Goal: Task Accomplishment & Management: Complete application form

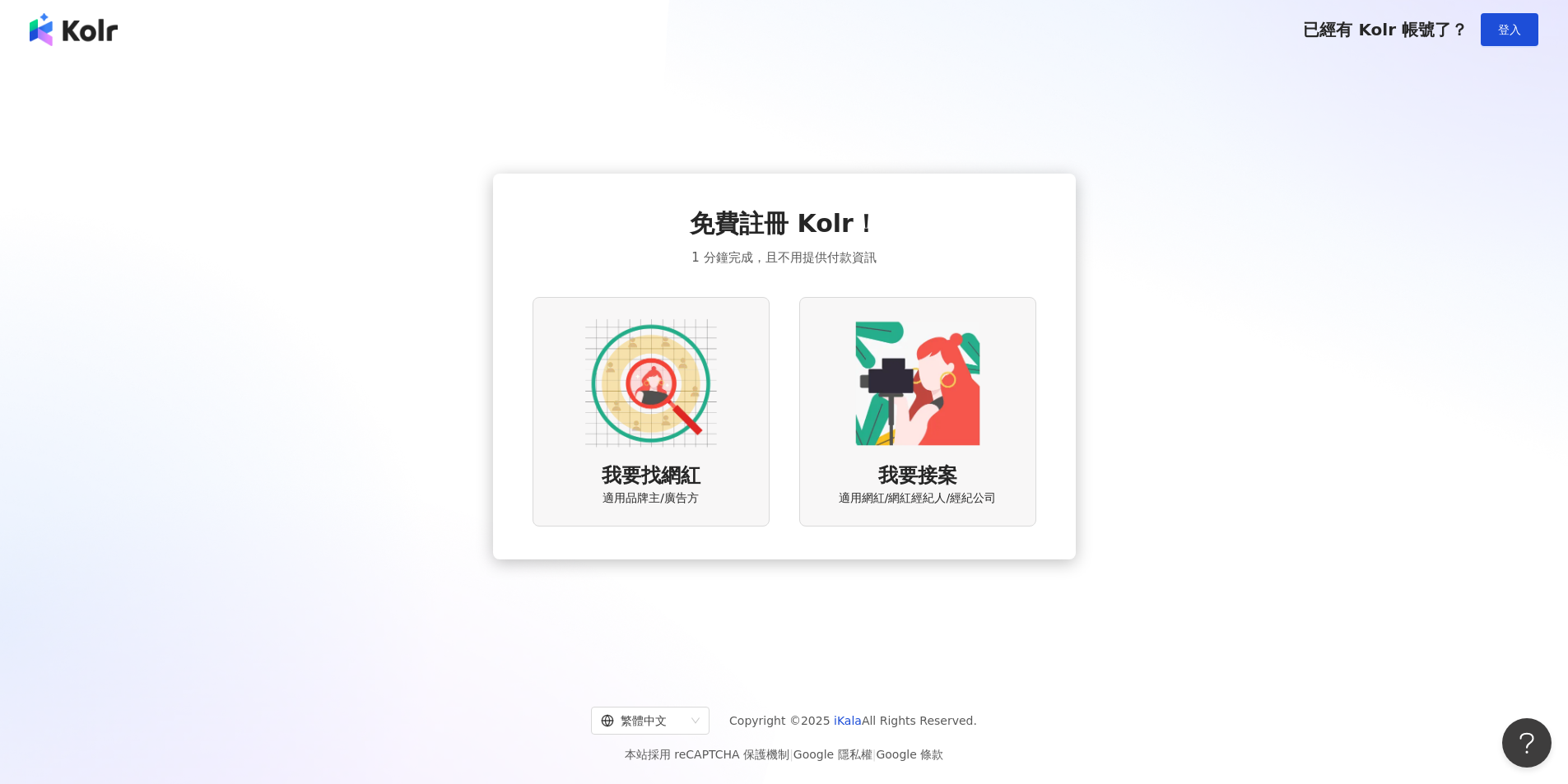
click at [733, 463] on div "我要找網紅 適用品牌主/廣告方" at bounding box center [650, 411] width 237 height 229
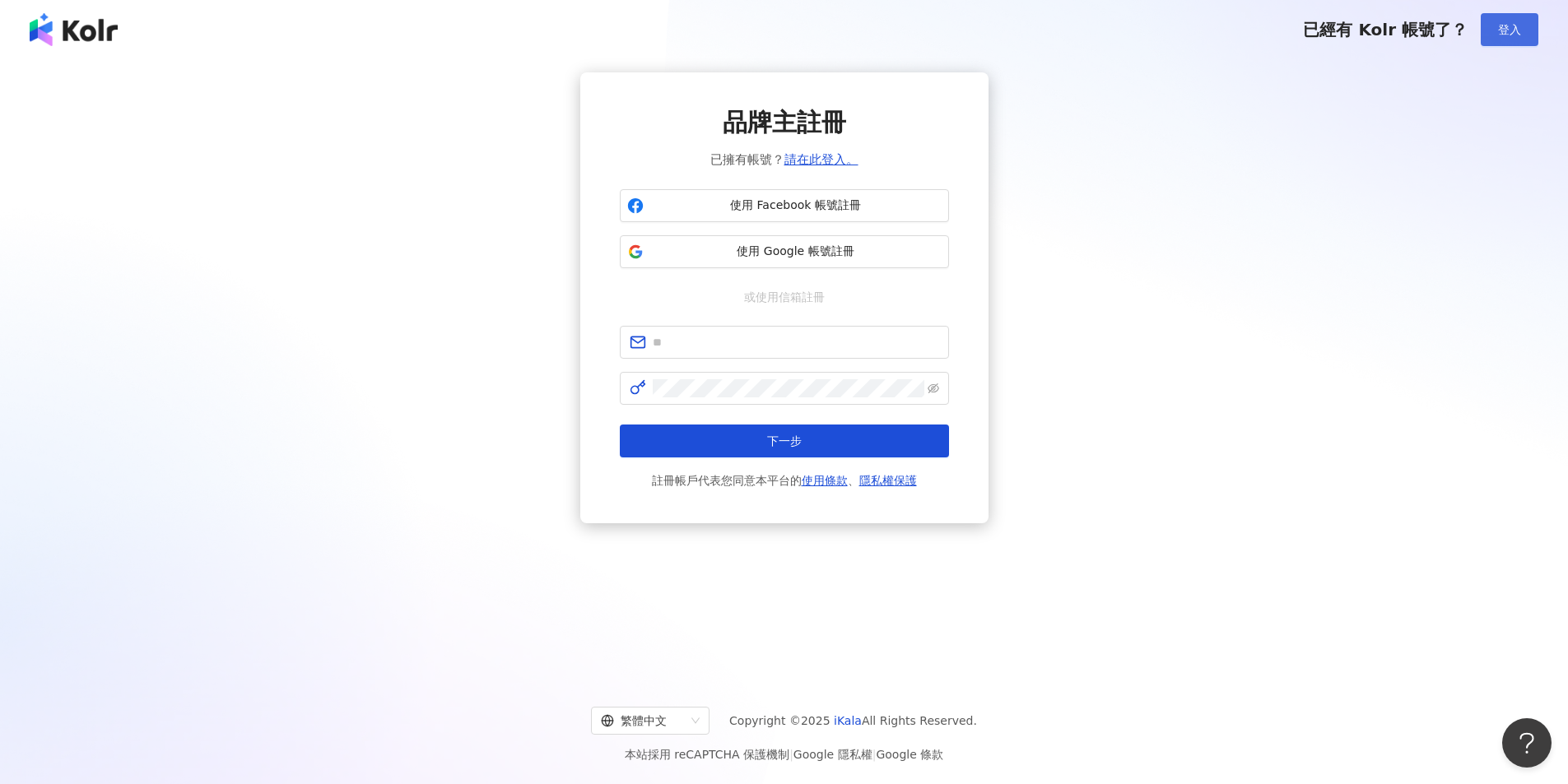
click at [1532, 32] on button "登入" at bounding box center [1510, 29] width 58 height 32
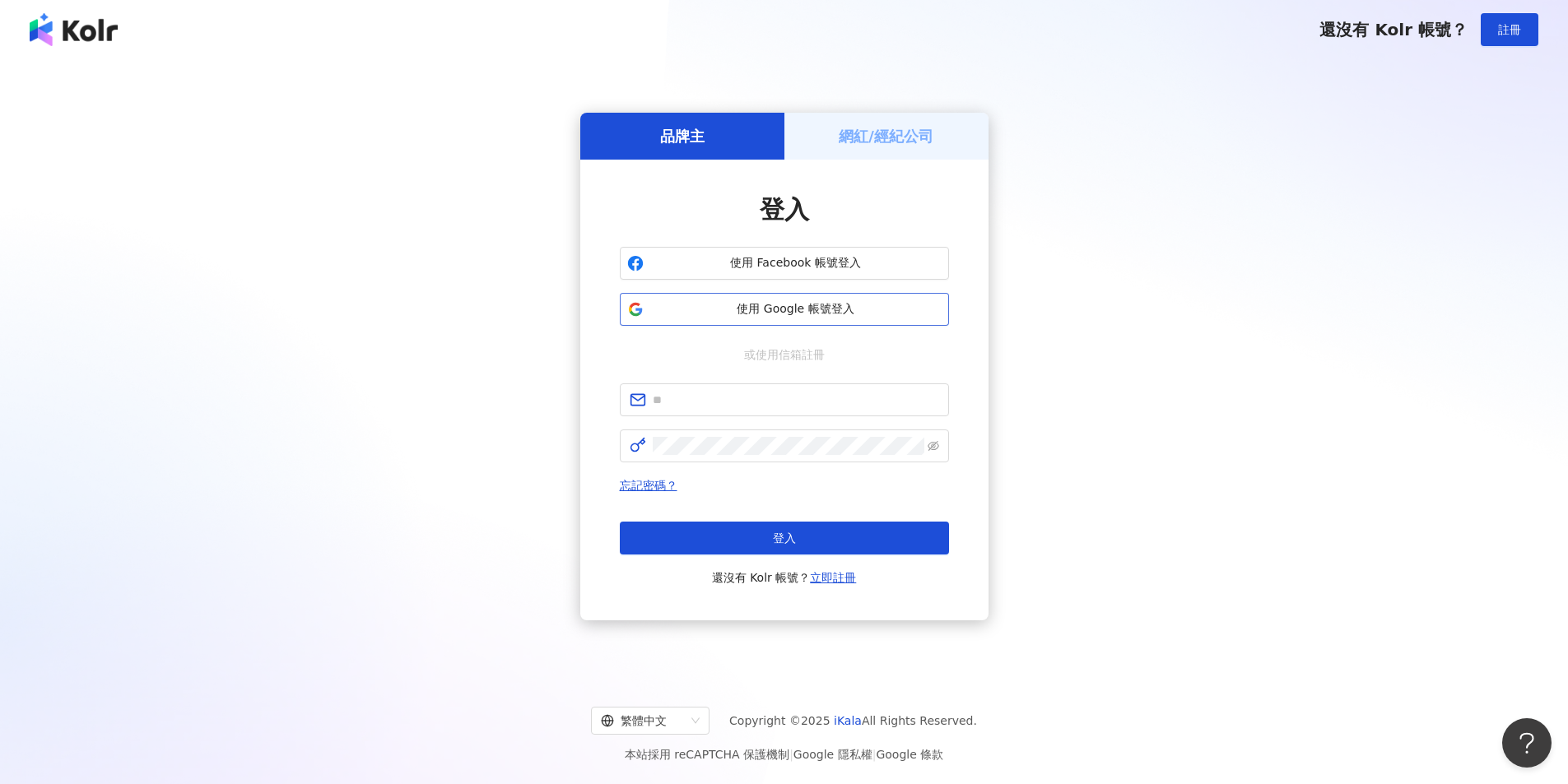
click at [824, 320] on button "使用 Google 帳號登入" at bounding box center [784, 309] width 329 height 32
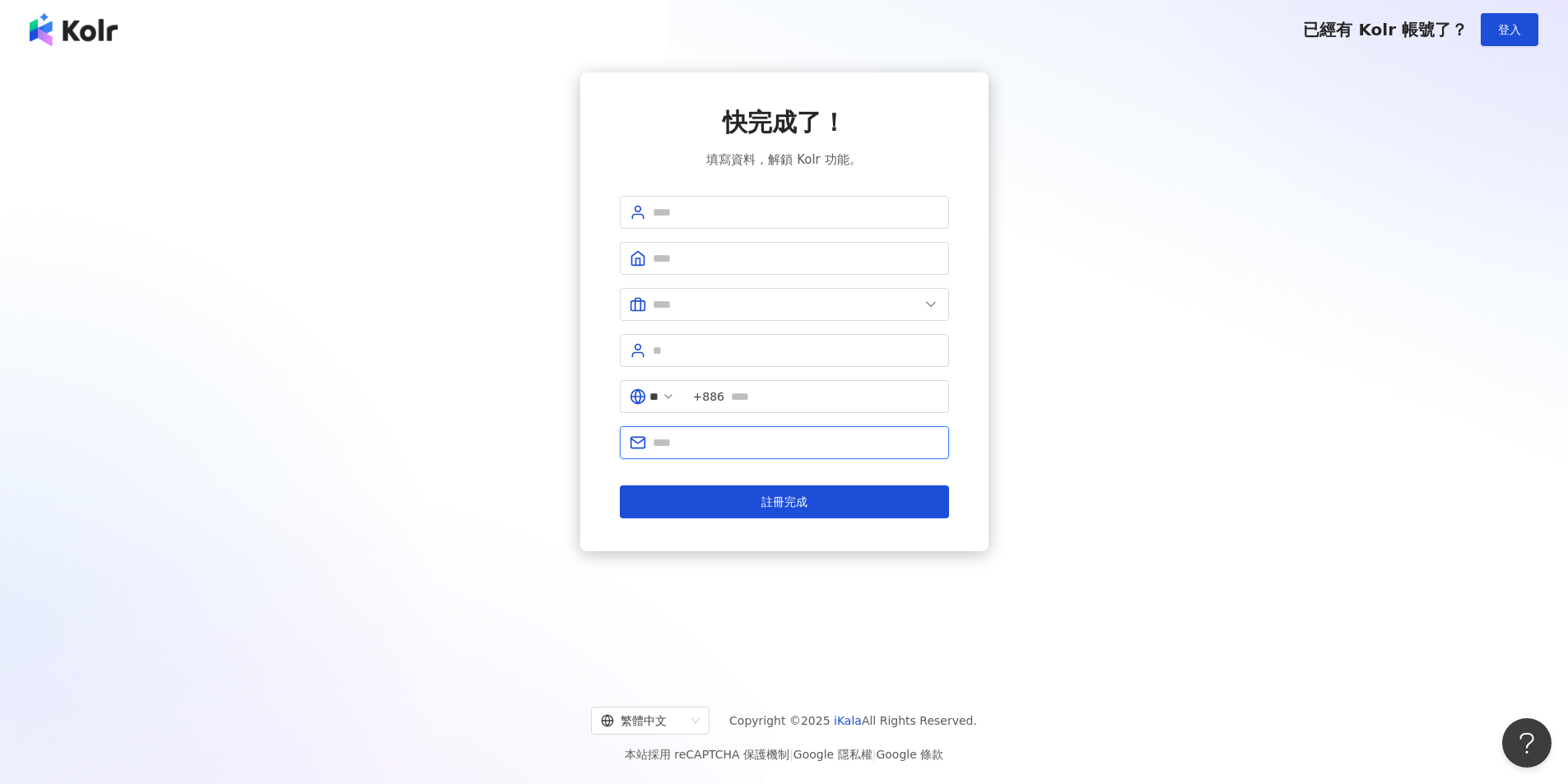
click at [790, 444] on input "text" at bounding box center [795, 443] width 287 height 19
type input "**********"
click at [781, 404] on input "text" at bounding box center [835, 397] width 208 height 19
type input "**********"
click at [841, 312] on input "text" at bounding box center [785, 304] width 266 height 19
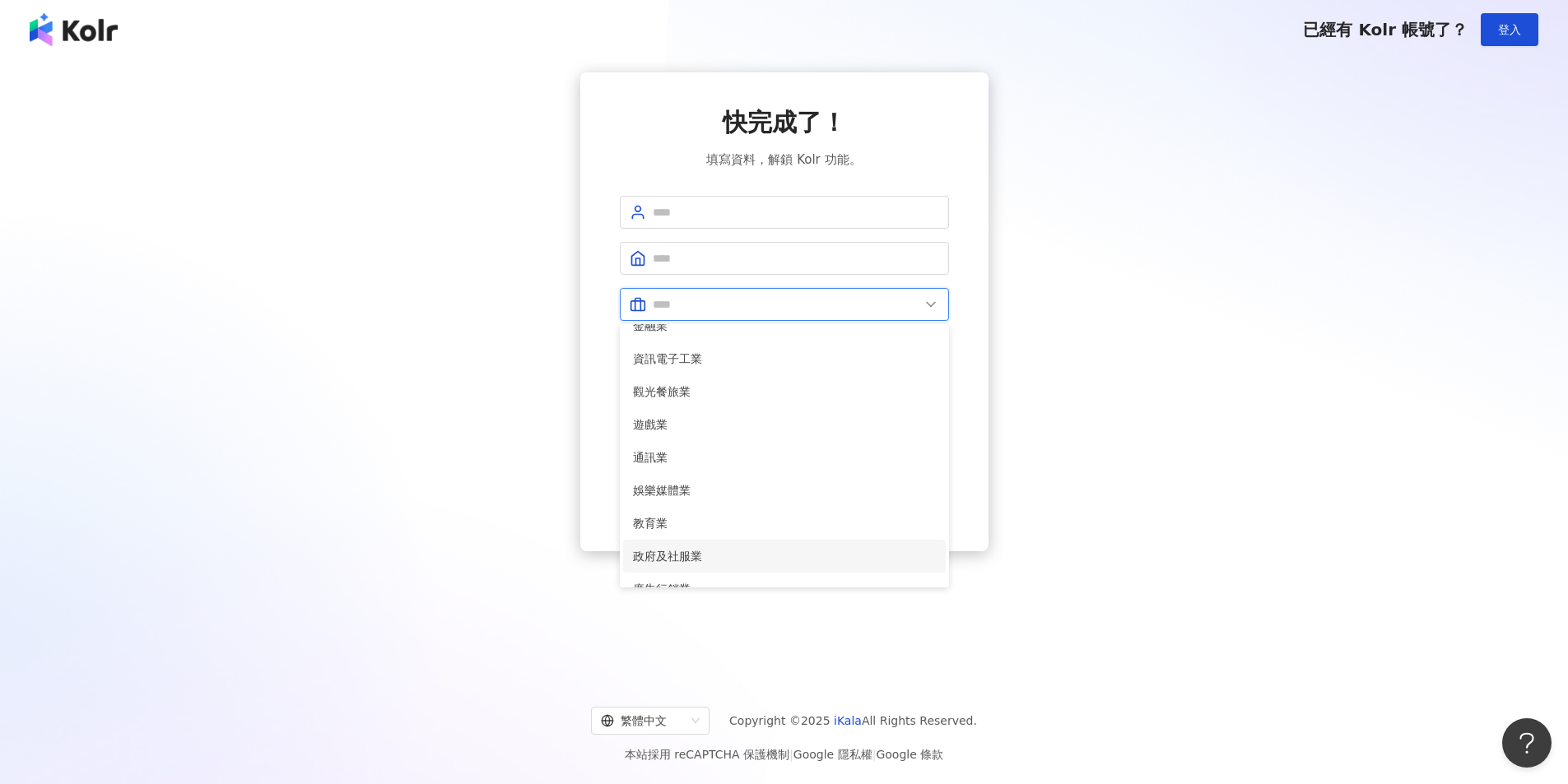
scroll to position [336, 0]
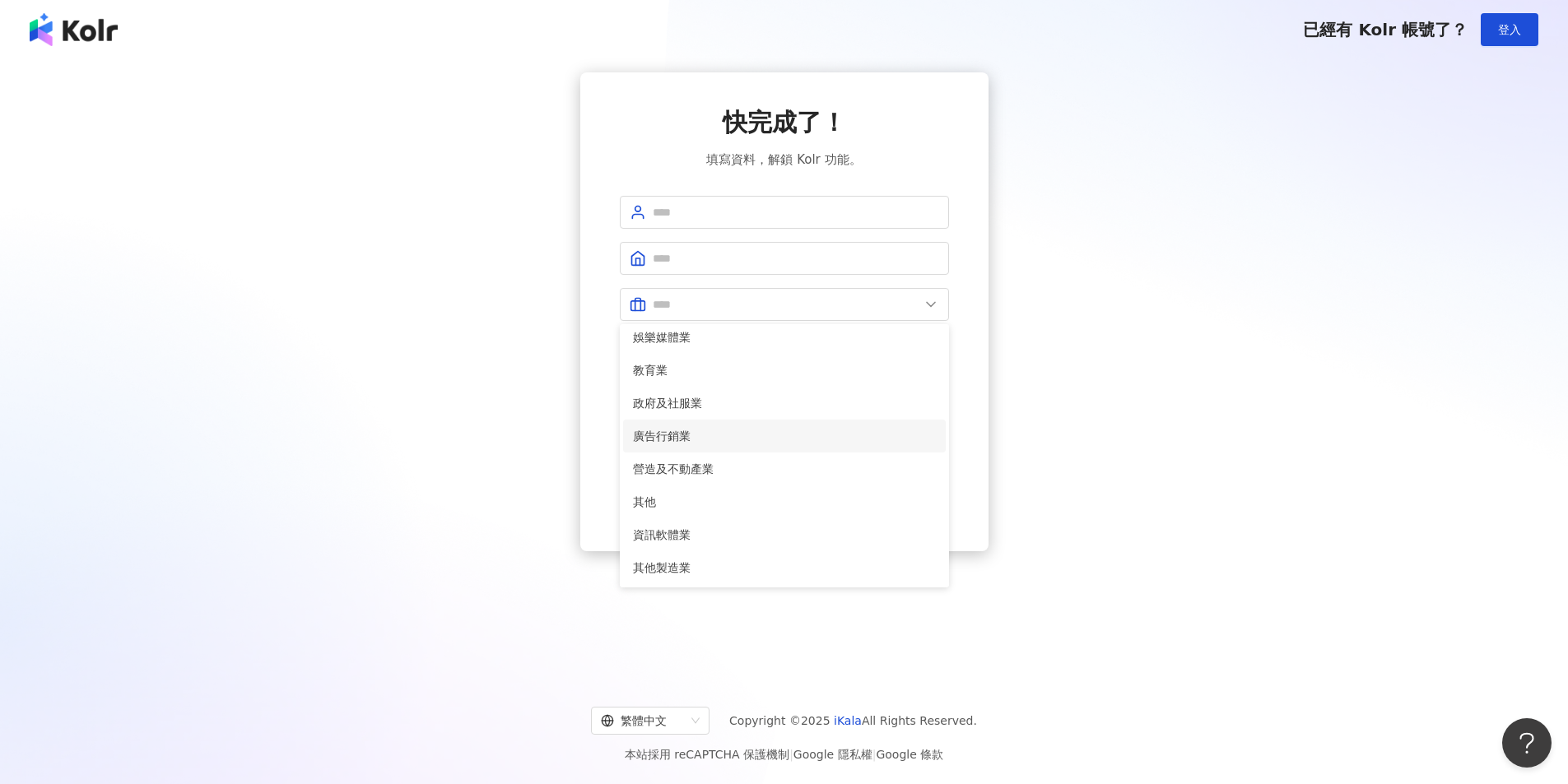
click at [802, 446] on li "廣告行銷業" at bounding box center [784, 435] width 323 height 32
type input "*****"
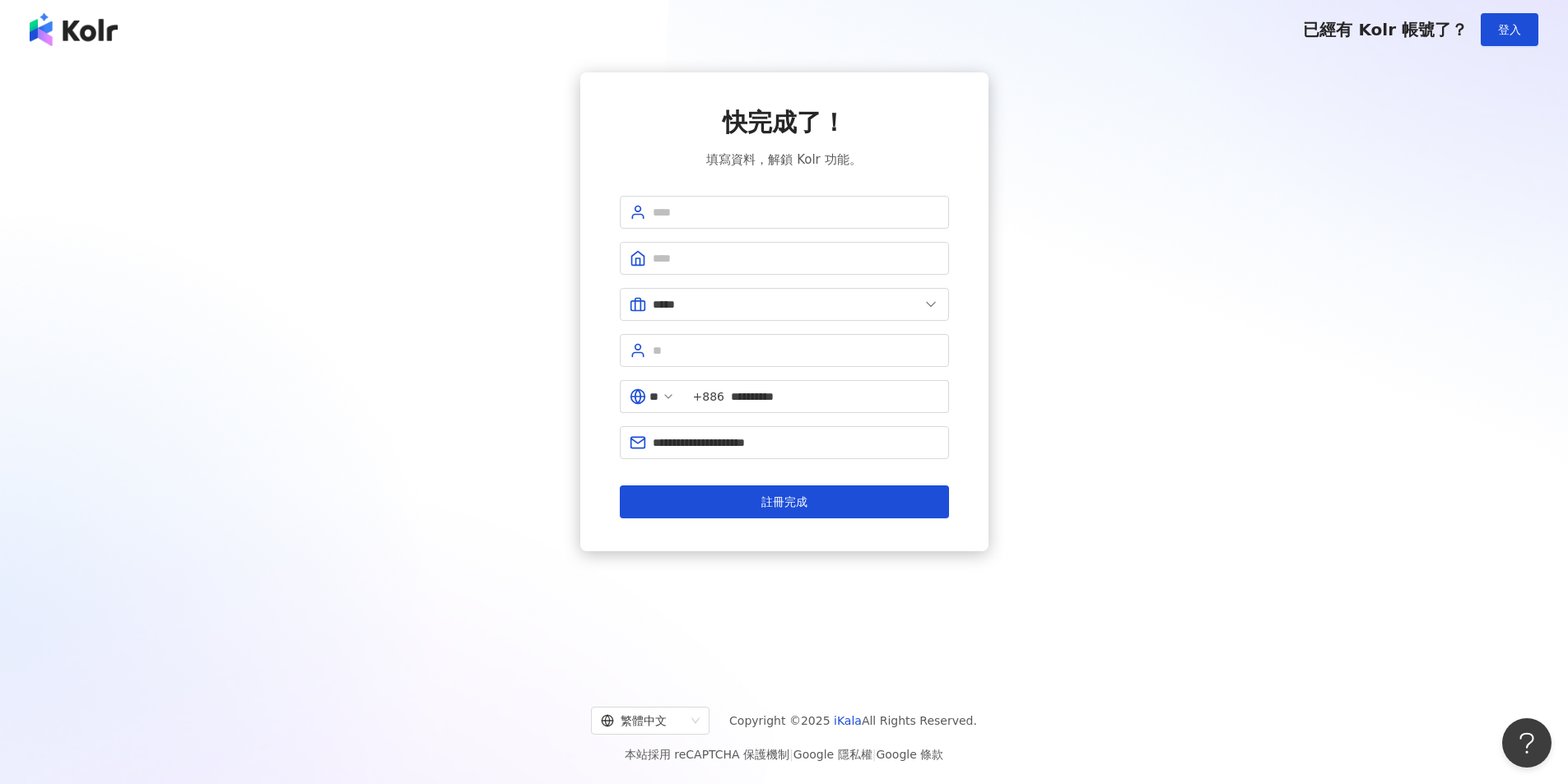
click at [860, 238] on form "**********" at bounding box center [784, 357] width 329 height 323
click at [860, 264] on input "text" at bounding box center [795, 259] width 287 height 19
click at [841, 208] on input "text" at bounding box center [795, 212] width 287 height 19
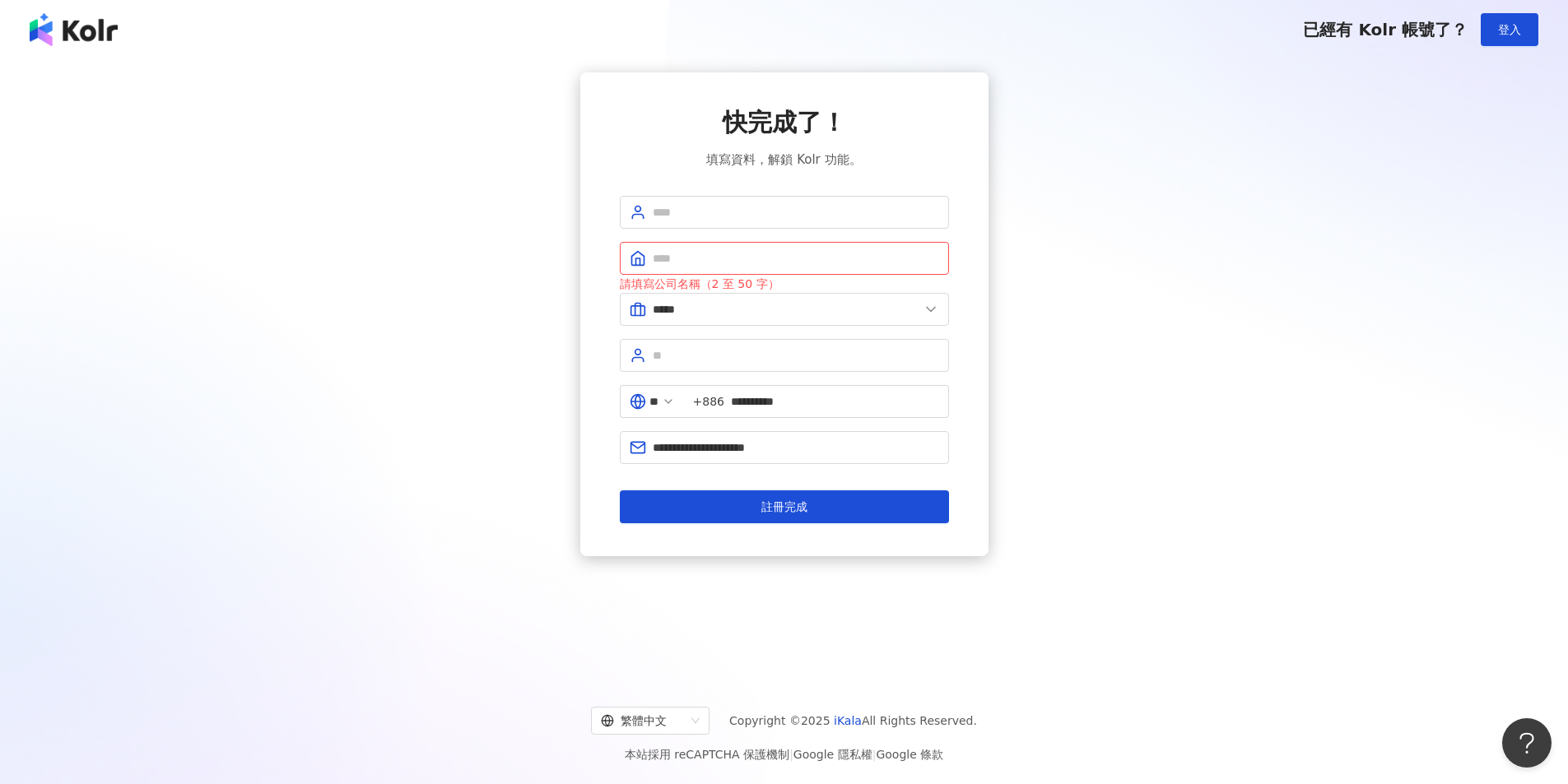
click at [1050, 279] on div "**********" at bounding box center [783, 315] width 1528 height 484
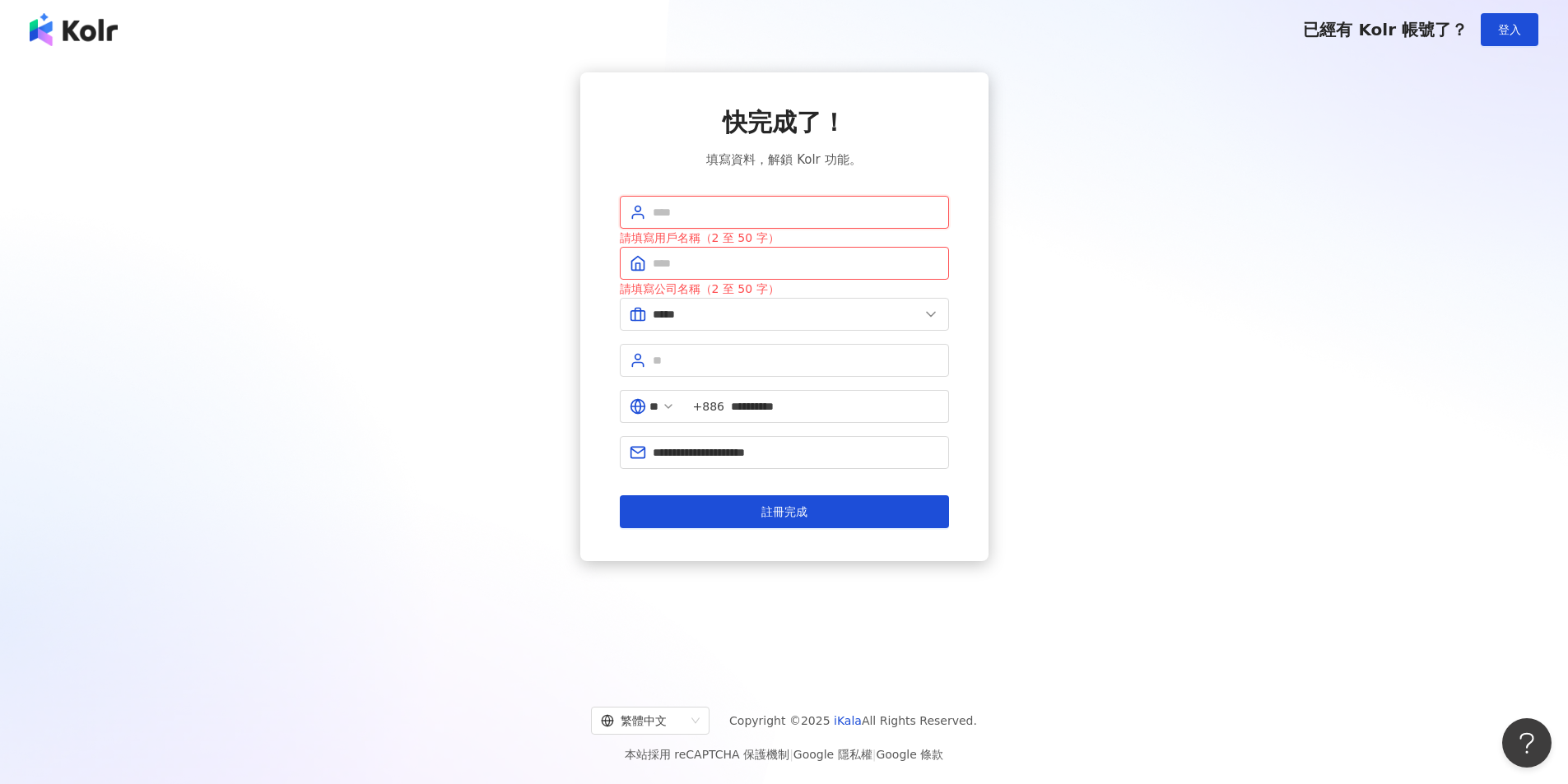
click at [876, 204] on input "text" at bounding box center [795, 212] width 287 height 19
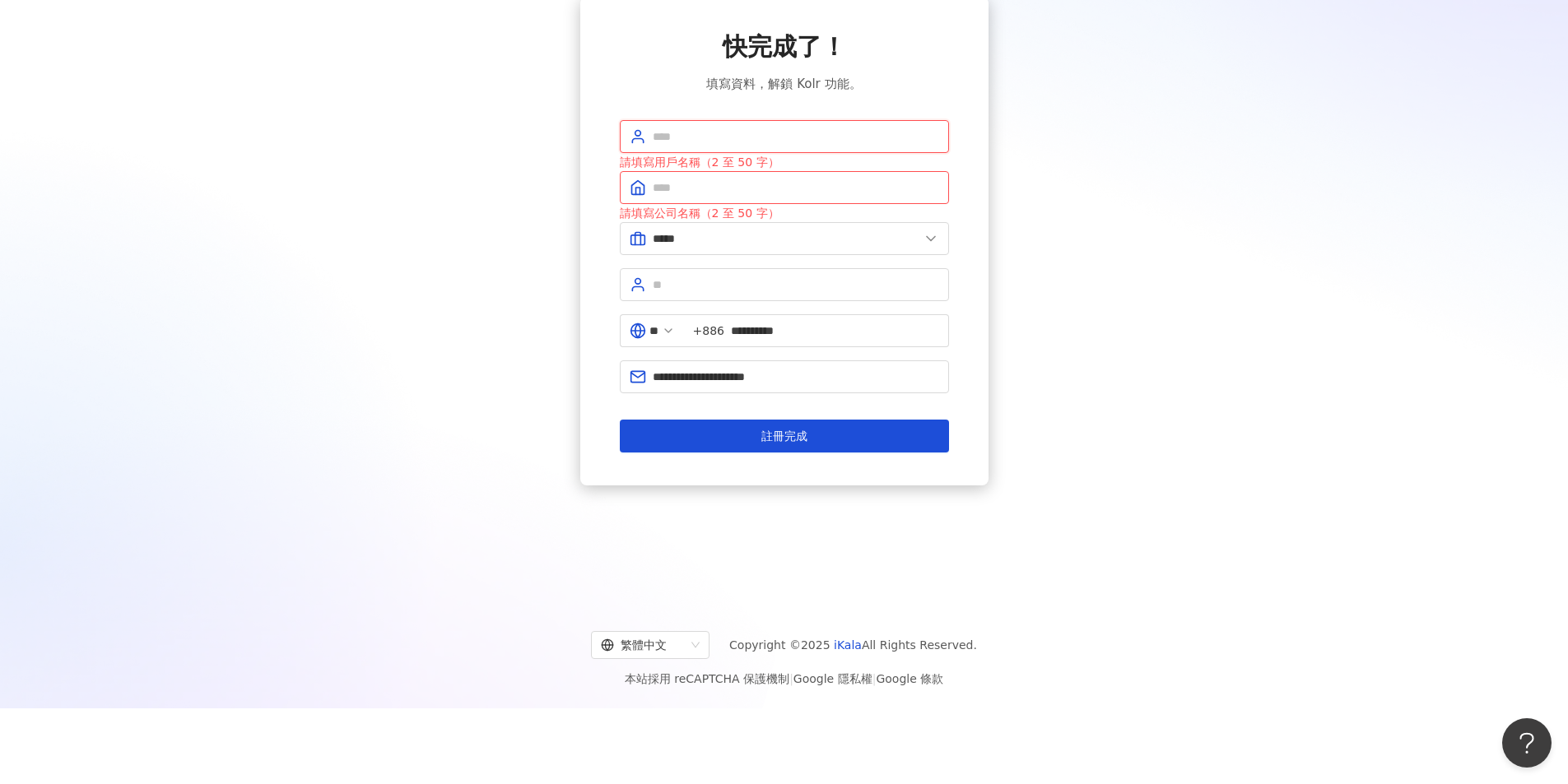
scroll to position [0, 0]
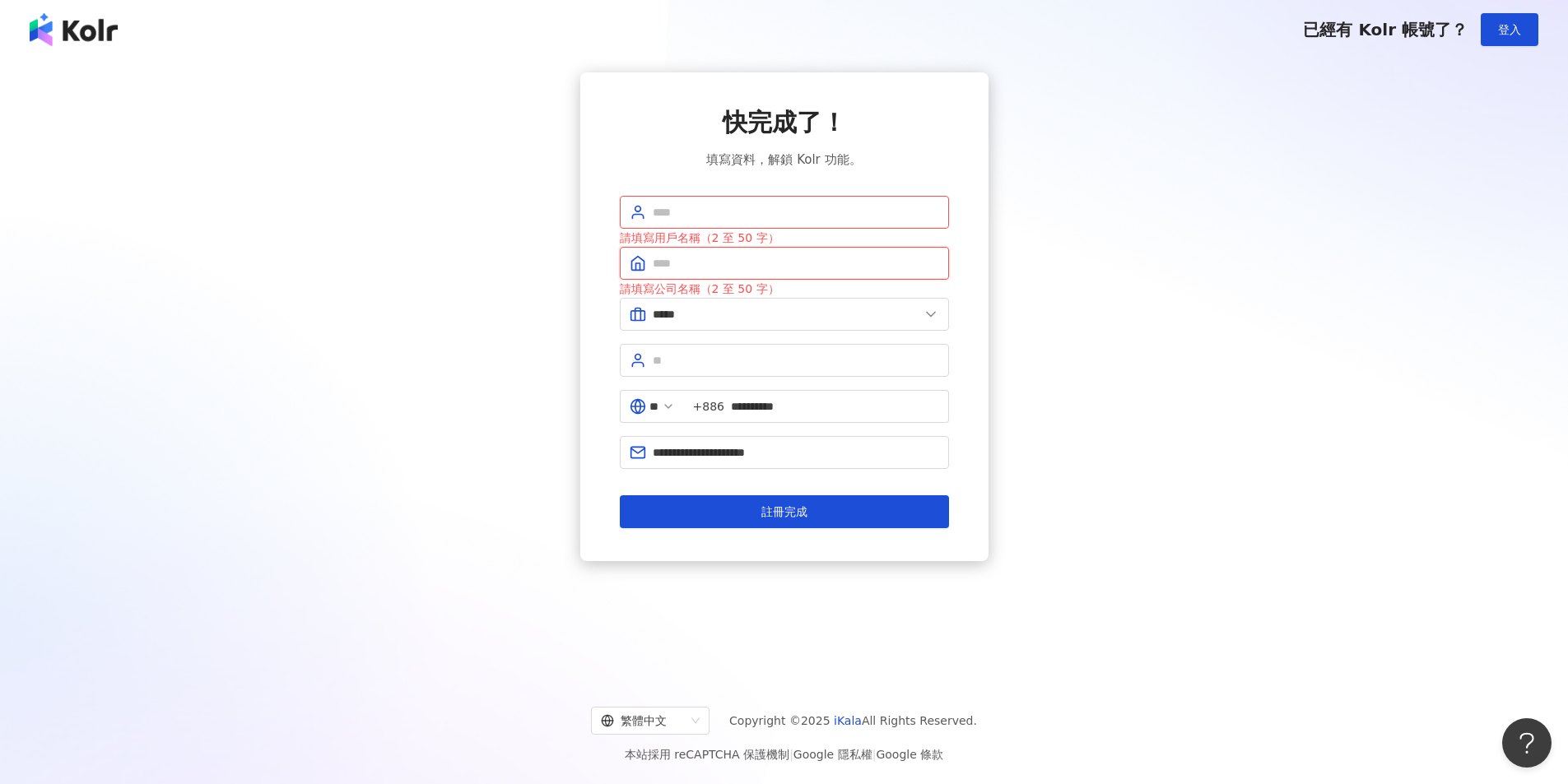
click at [828, 261] on input "text" at bounding box center [795, 263] width 287 height 19
type input "*****"
click at [754, 365] on input "text" at bounding box center [795, 361] width 287 height 19
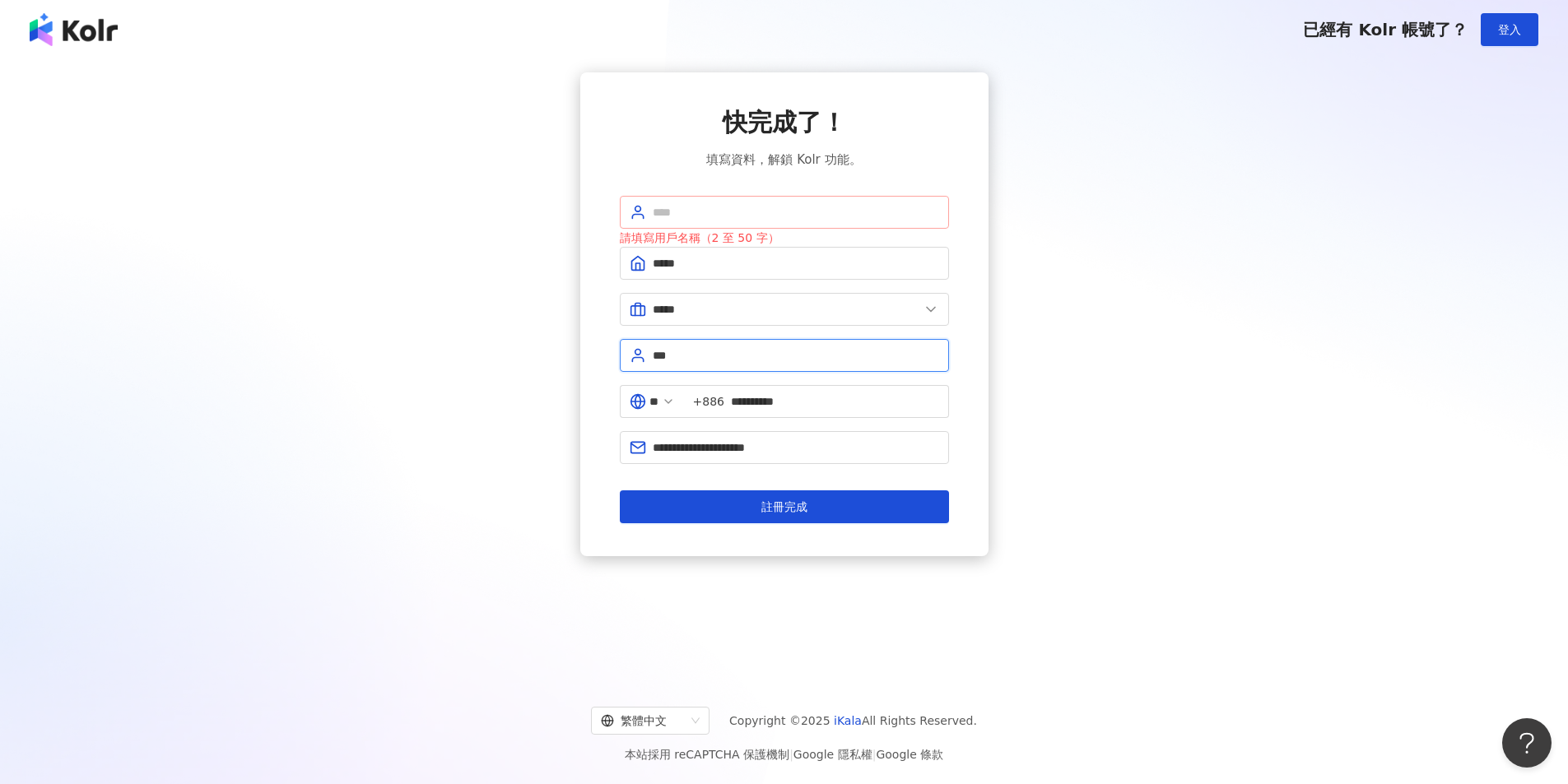
type input "***"
click at [786, 213] on input "text" at bounding box center [795, 212] width 287 height 19
type input "***"
click at [767, 503] on span "註冊完成" at bounding box center [784, 507] width 46 height 13
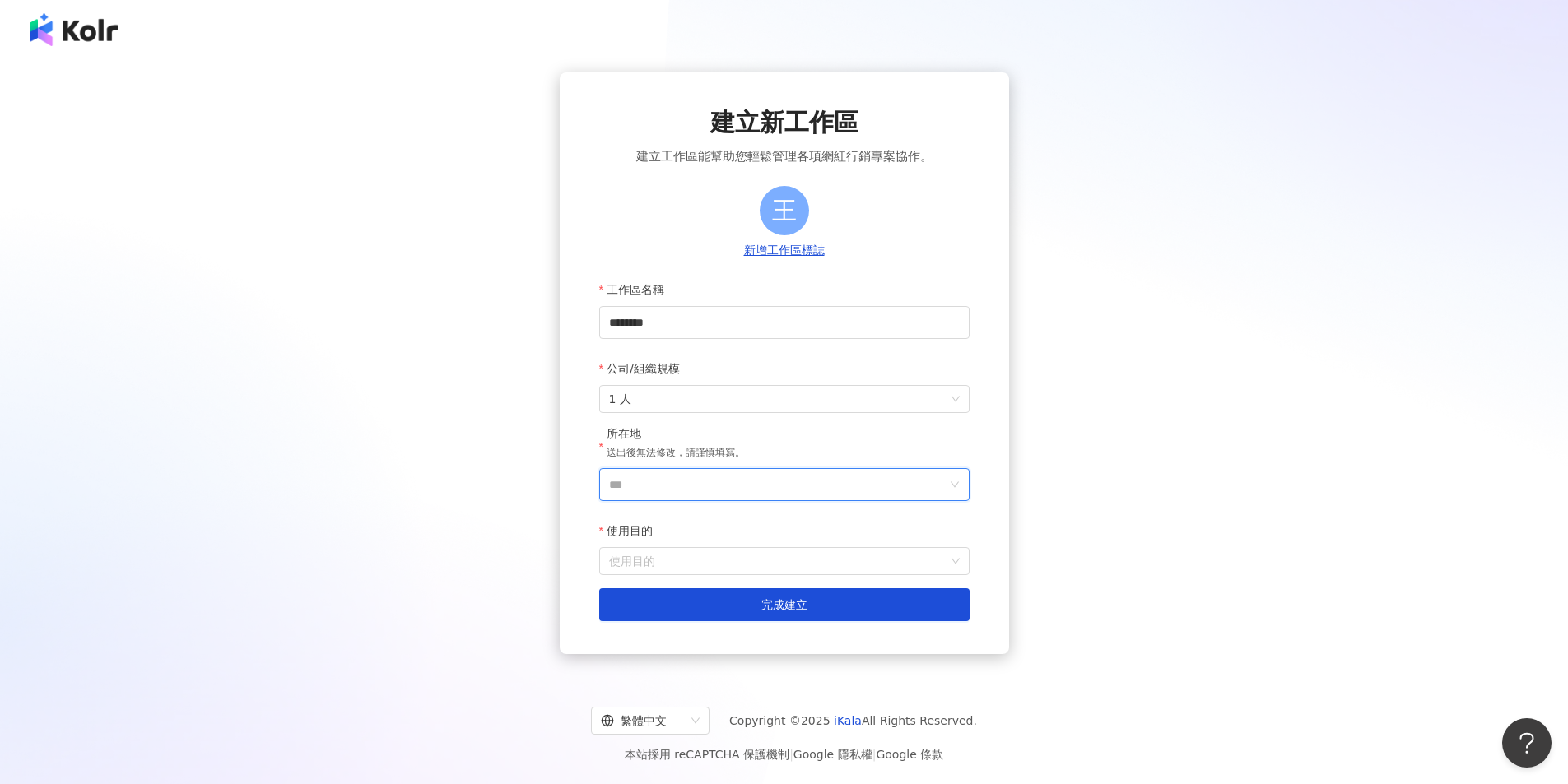
click at [877, 469] on input "***" at bounding box center [778, 485] width 338 height 32
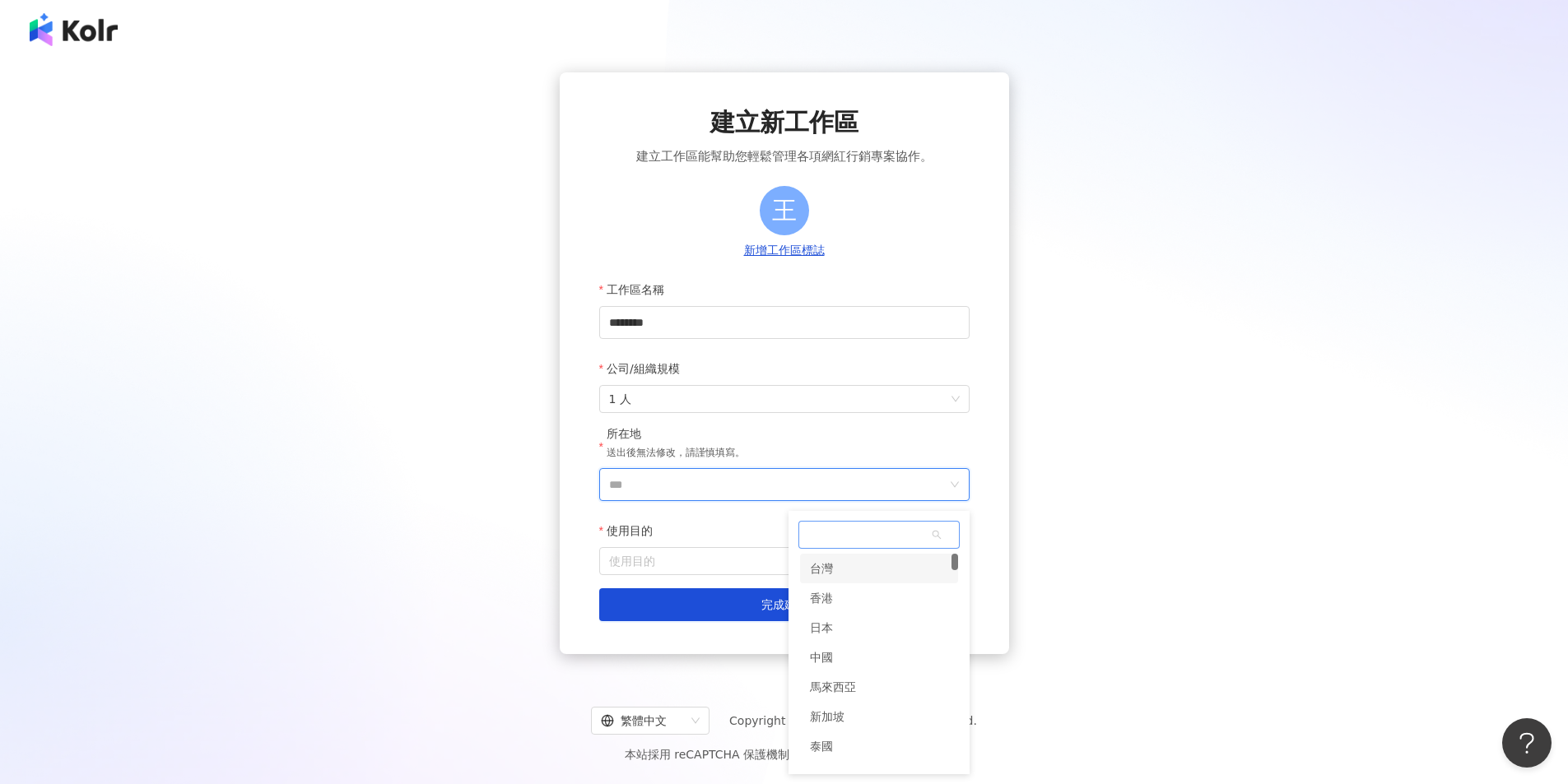
click at [860, 572] on div "台灣" at bounding box center [879, 569] width 158 height 30
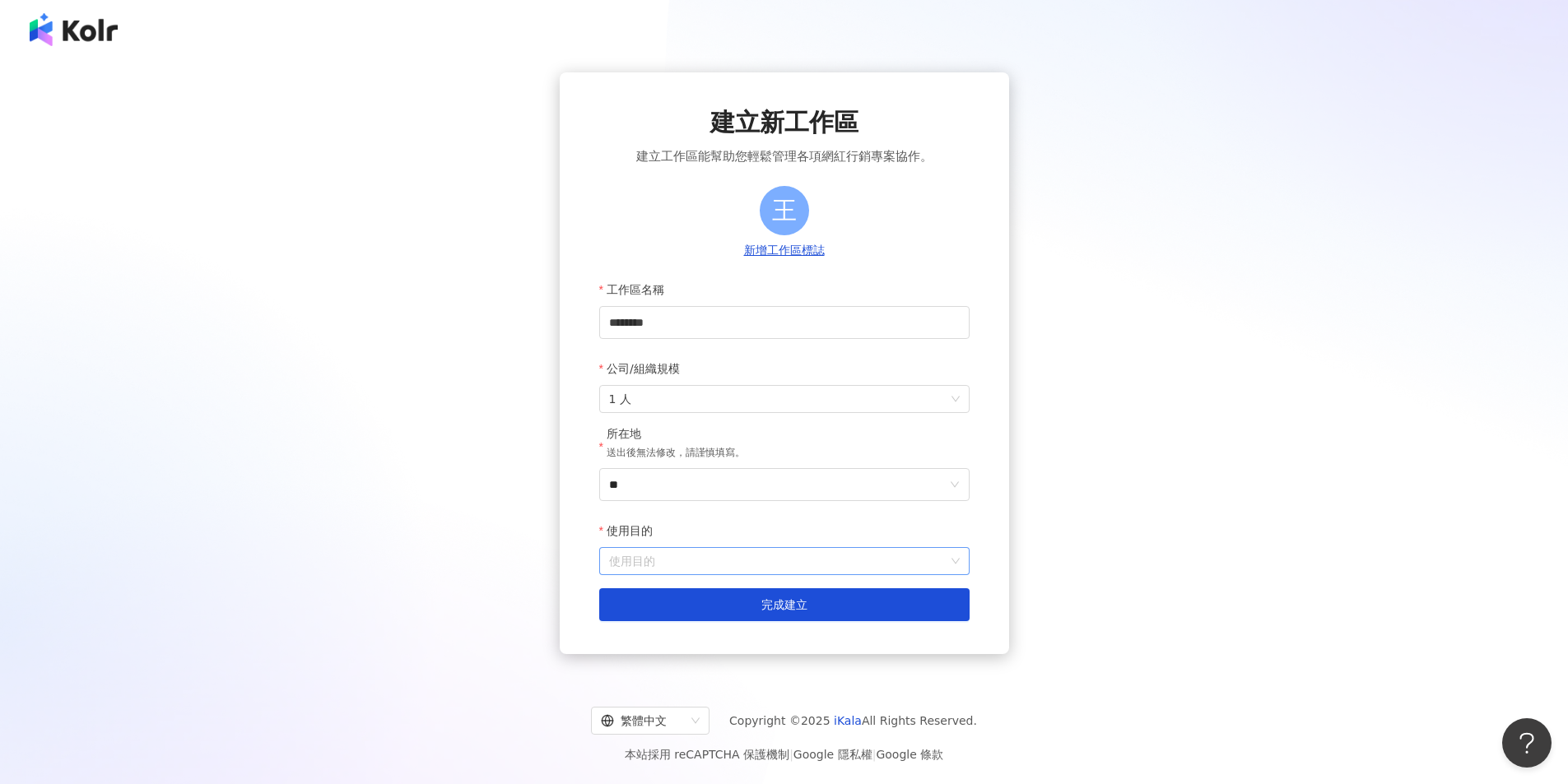
click at [863, 564] on input "使用目的" at bounding box center [784, 561] width 351 height 26
click at [1113, 302] on div "建立新工作區 建立工作區能幫助您輕鬆管理各項網紅行銷專案協作。 王 新增工作區標誌 工作區名稱 ******** 公司/組織規模 1 人 所在地 送出後無法修…" at bounding box center [783, 366] width 1528 height 588
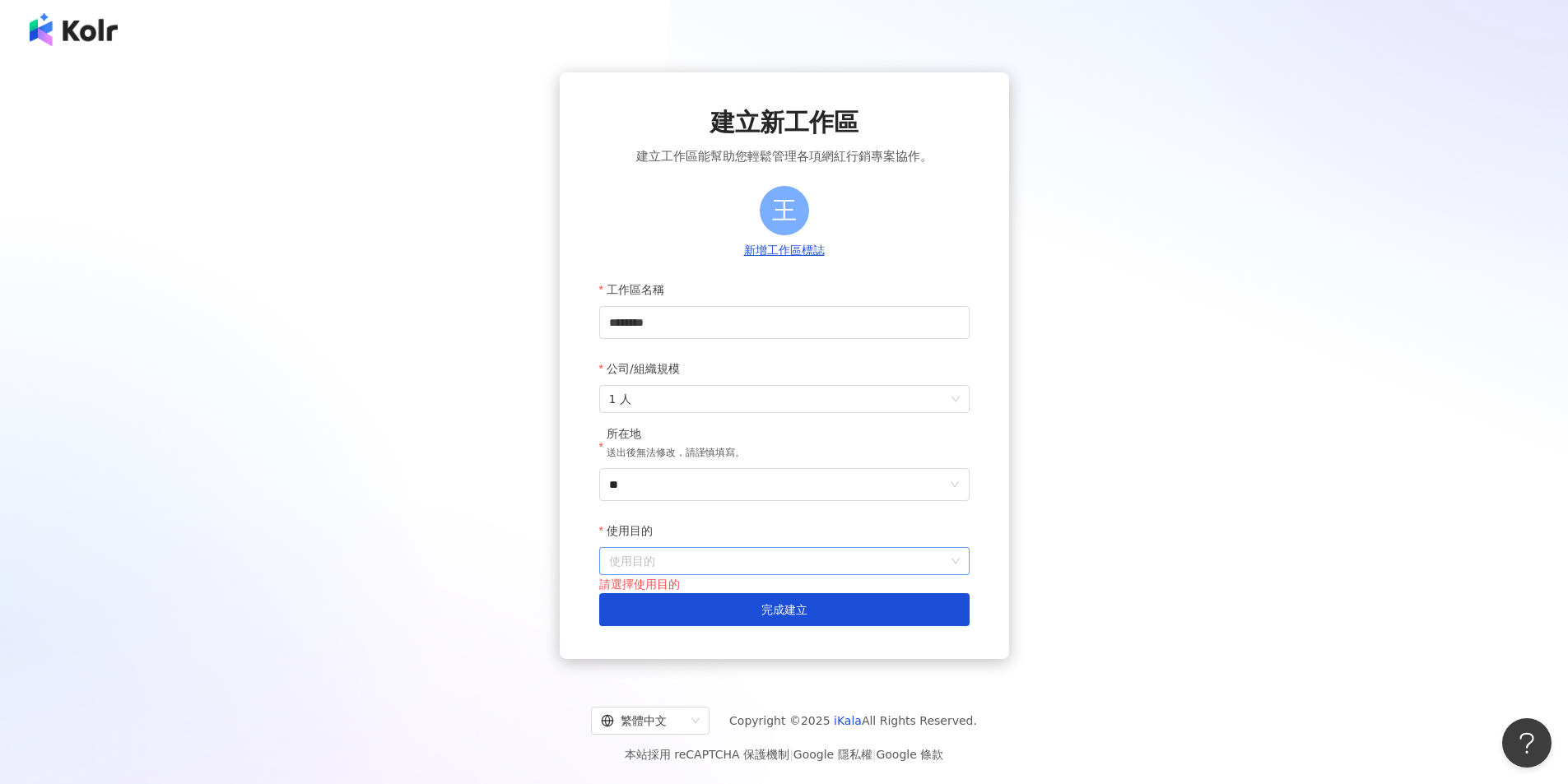
click at [825, 560] on input "使用目的" at bounding box center [784, 561] width 351 height 26
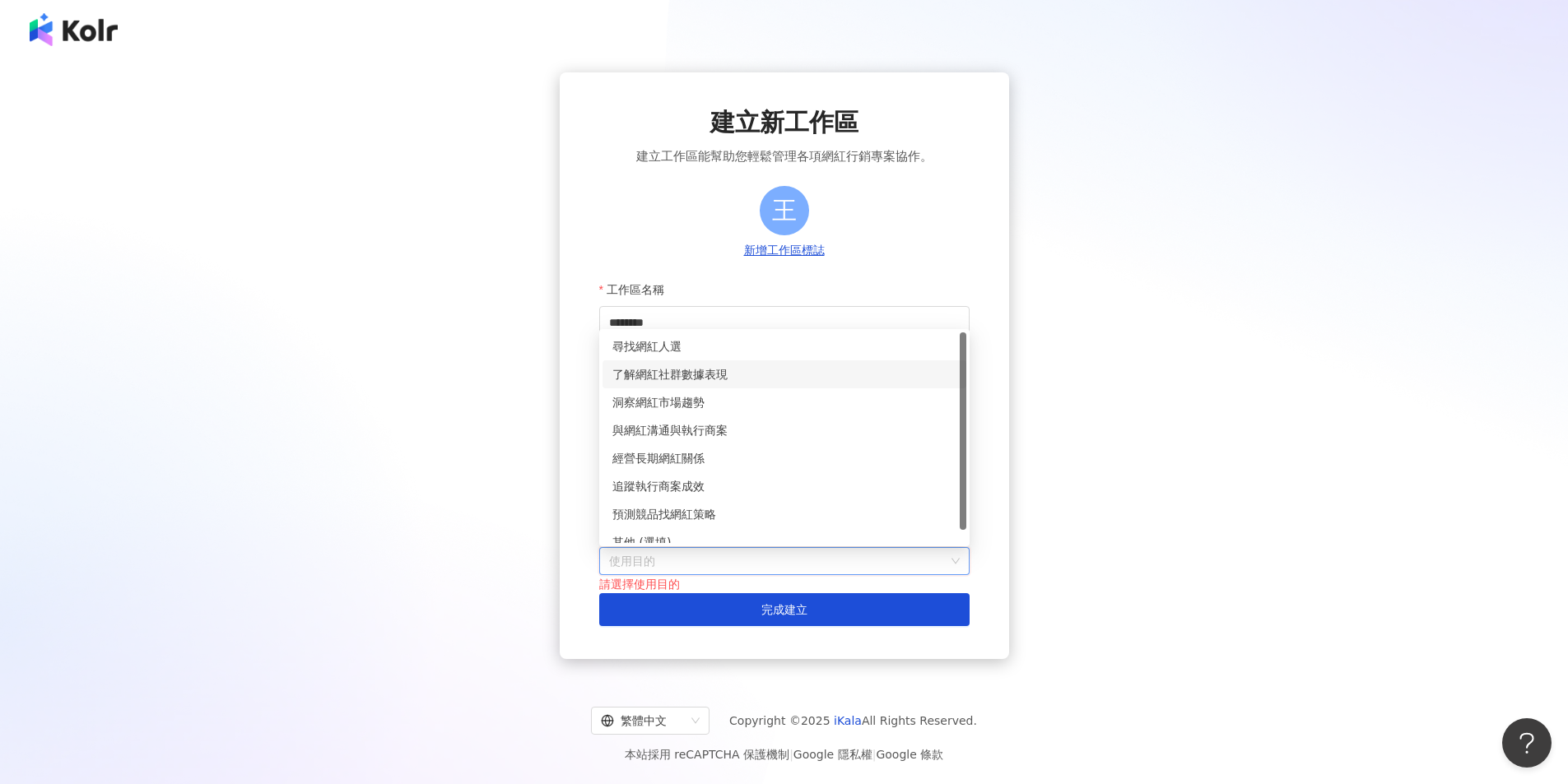
click at [746, 379] on div "了解網紅社群數據表現" at bounding box center [784, 375] width 344 height 19
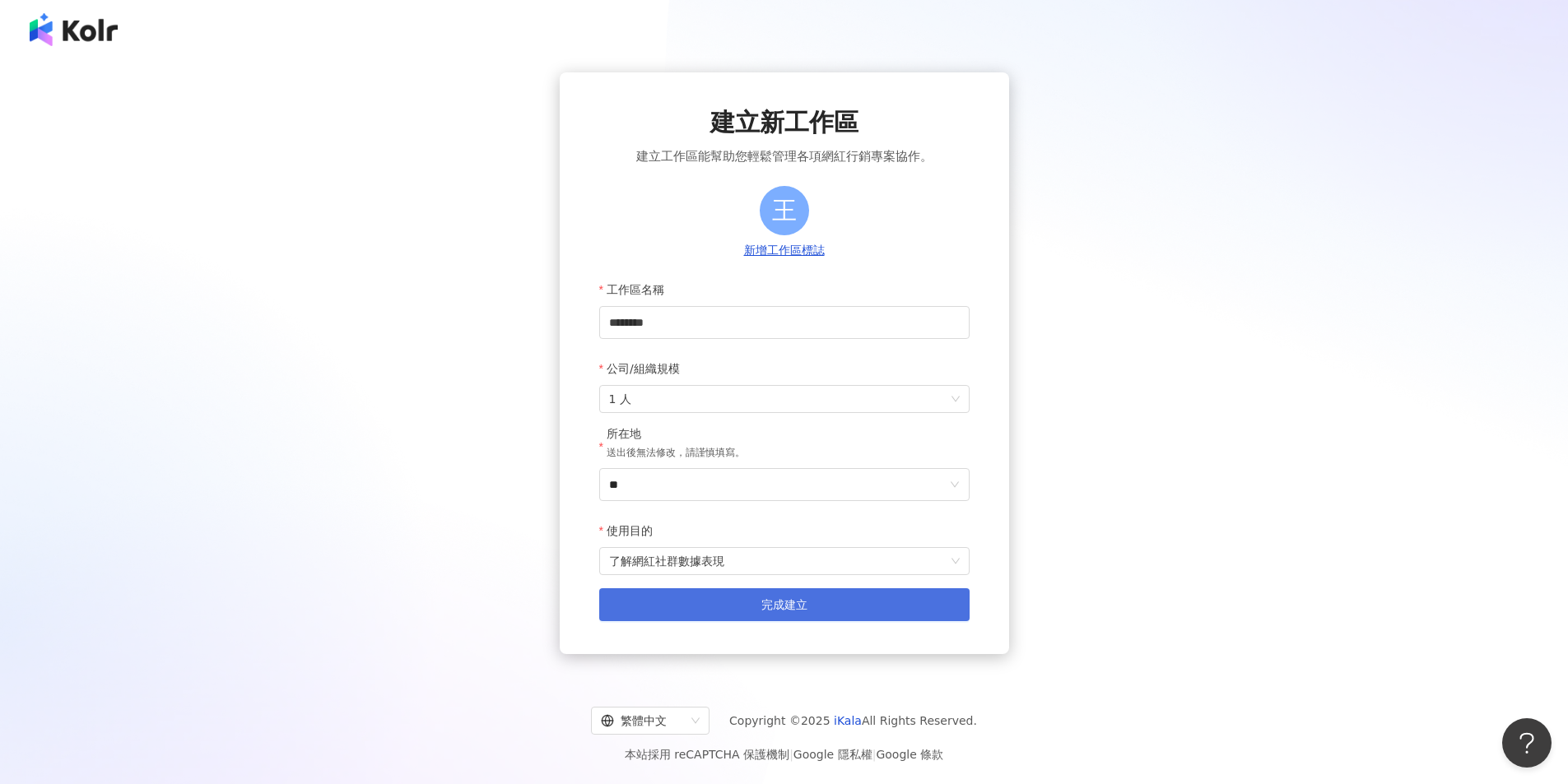
click at [818, 611] on button "完成建立" at bounding box center [784, 604] width 370 height 32
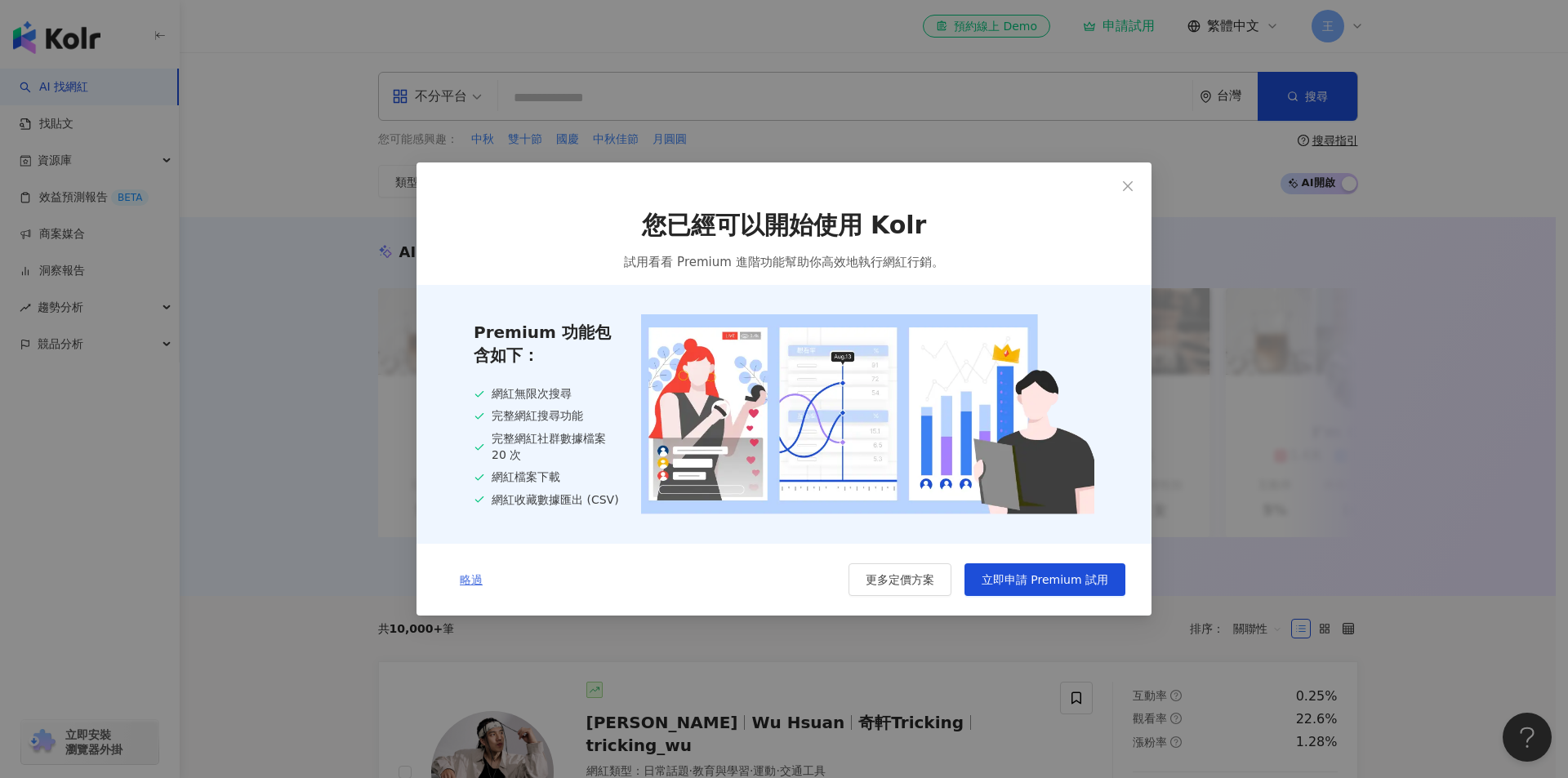
click at [462, 585] on span "略過" at bounding box center [470, 580] width 23 height 13
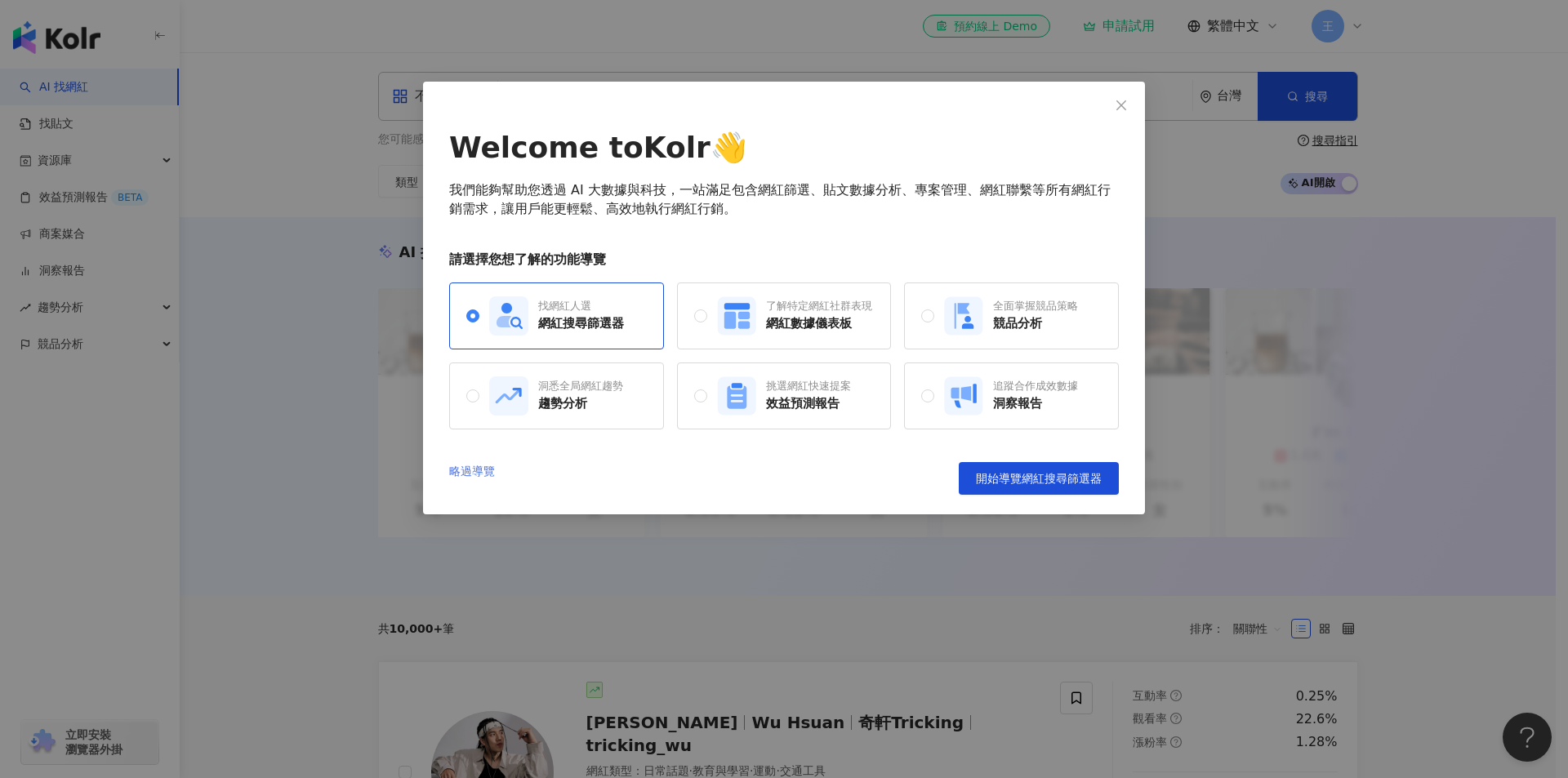
click at [479, 465] on link "略過導覽" at bounding box center [472, 478] width 46 height 32
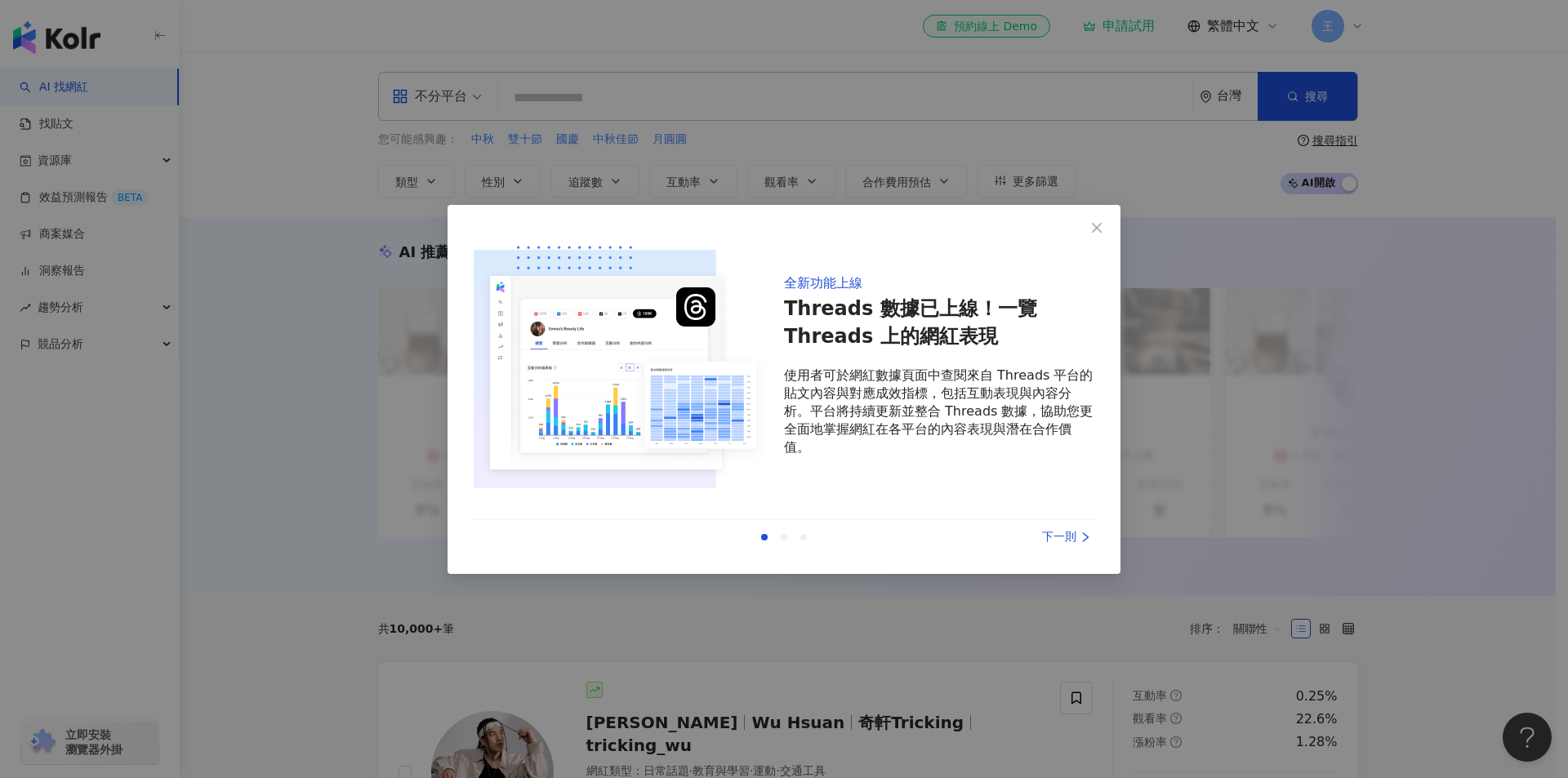
click at [1047, 528] on div "下一則" at bounding box center [1032, 538] width 122 height 18
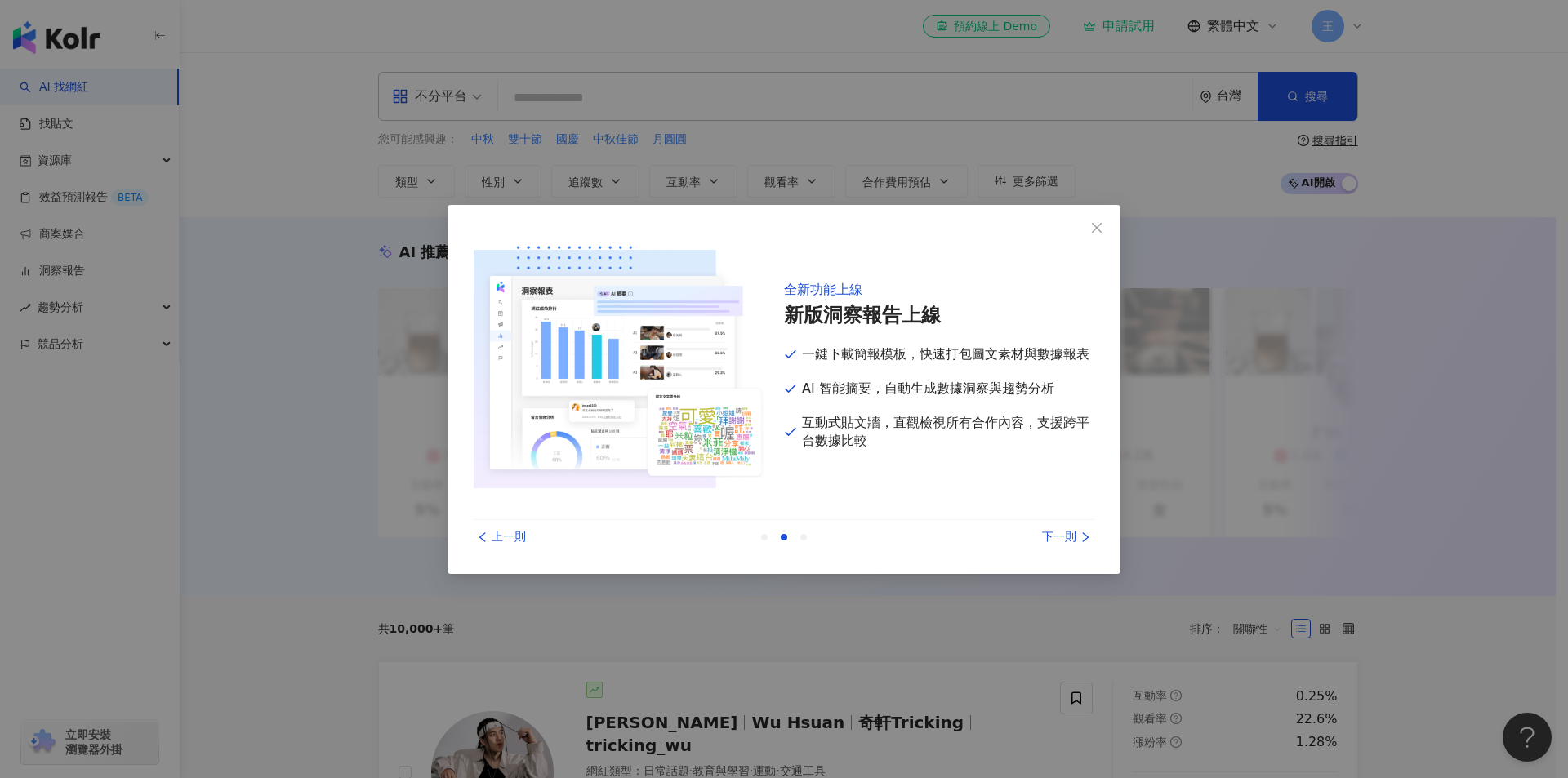
click at [1054, 536] on div "下一則" at bounding box center [1032, 538] width 122 height 18
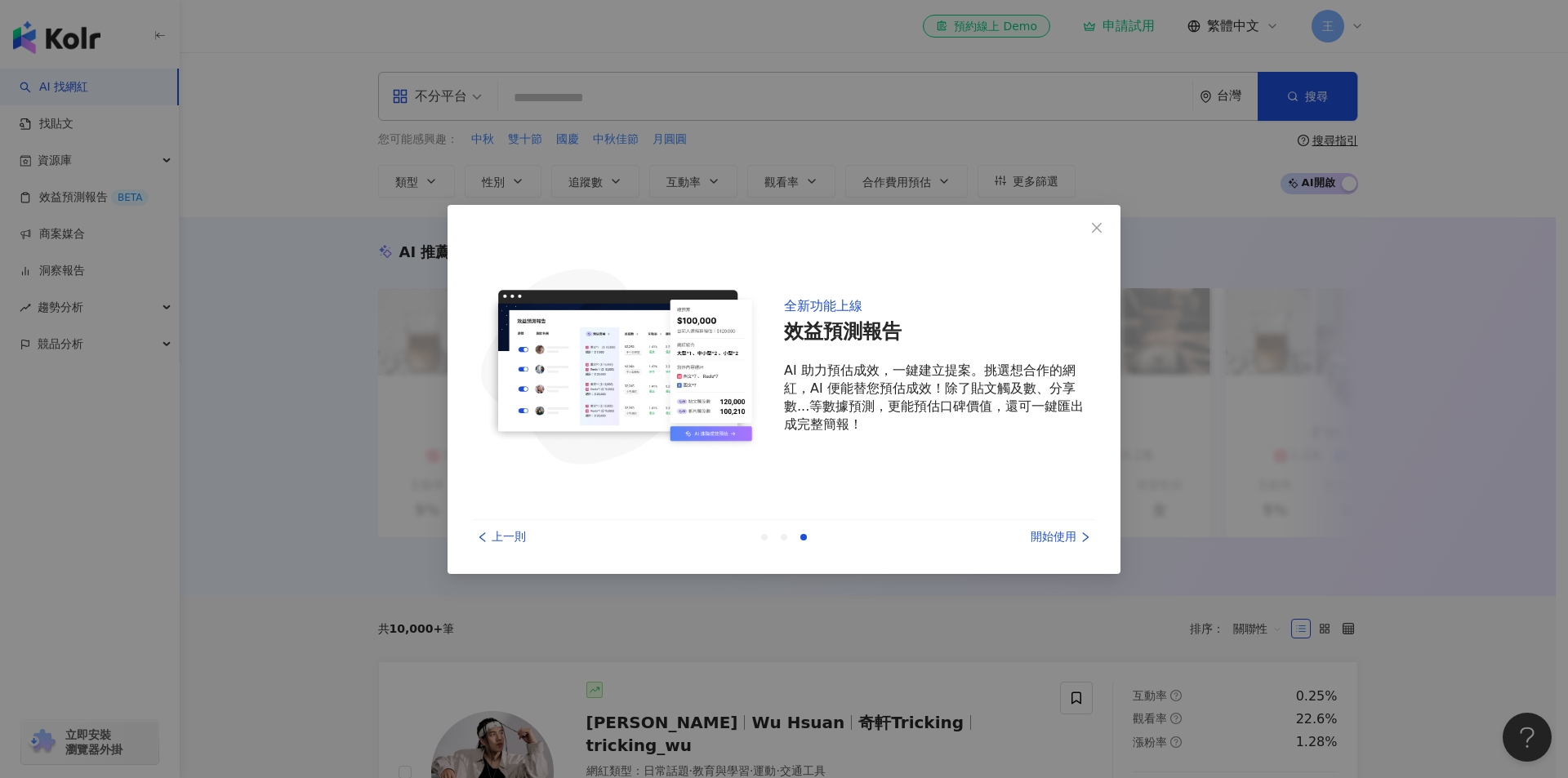
click at [1054, 536] on div "開始使用" at bounding box center [1032, 538] width 122 height 18
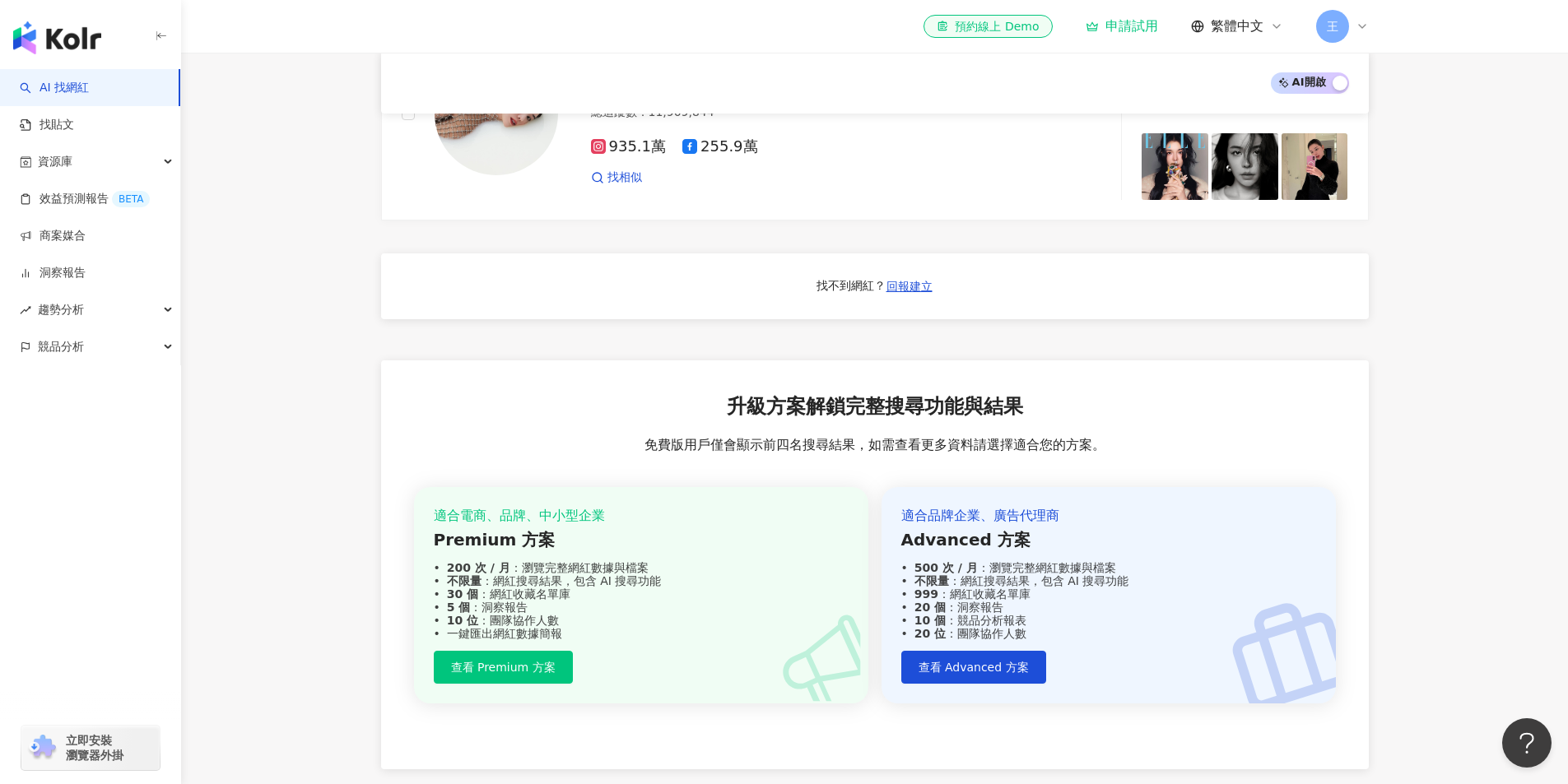
scroll to position [1532, 0]
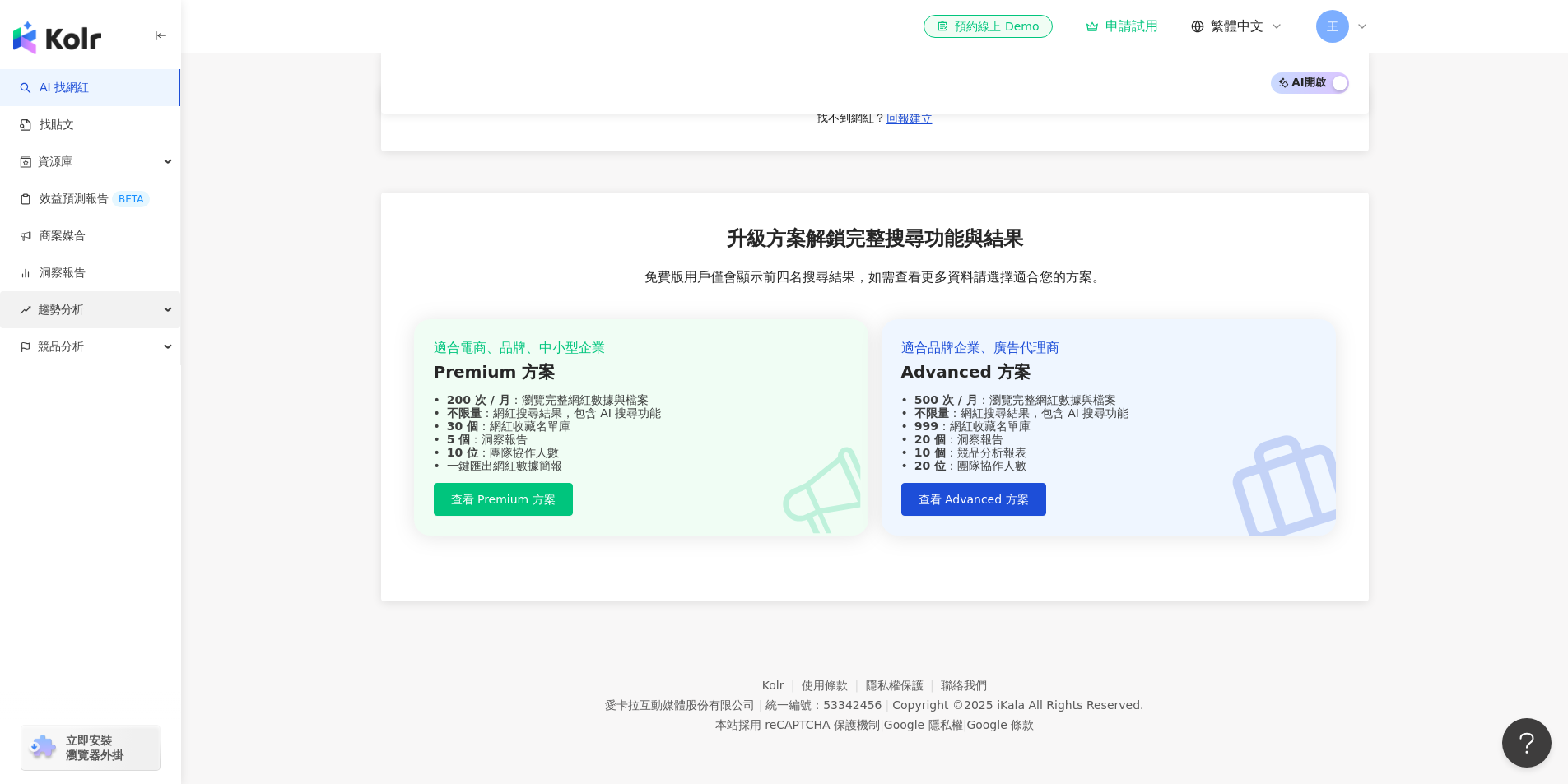
click at [161, 320] on div "趨勢分析" at bounding box center [90, 310] width 180 height 37
click at [154, 174] on div "資源庫" at bounding box center [90, 161] width 180 height 37
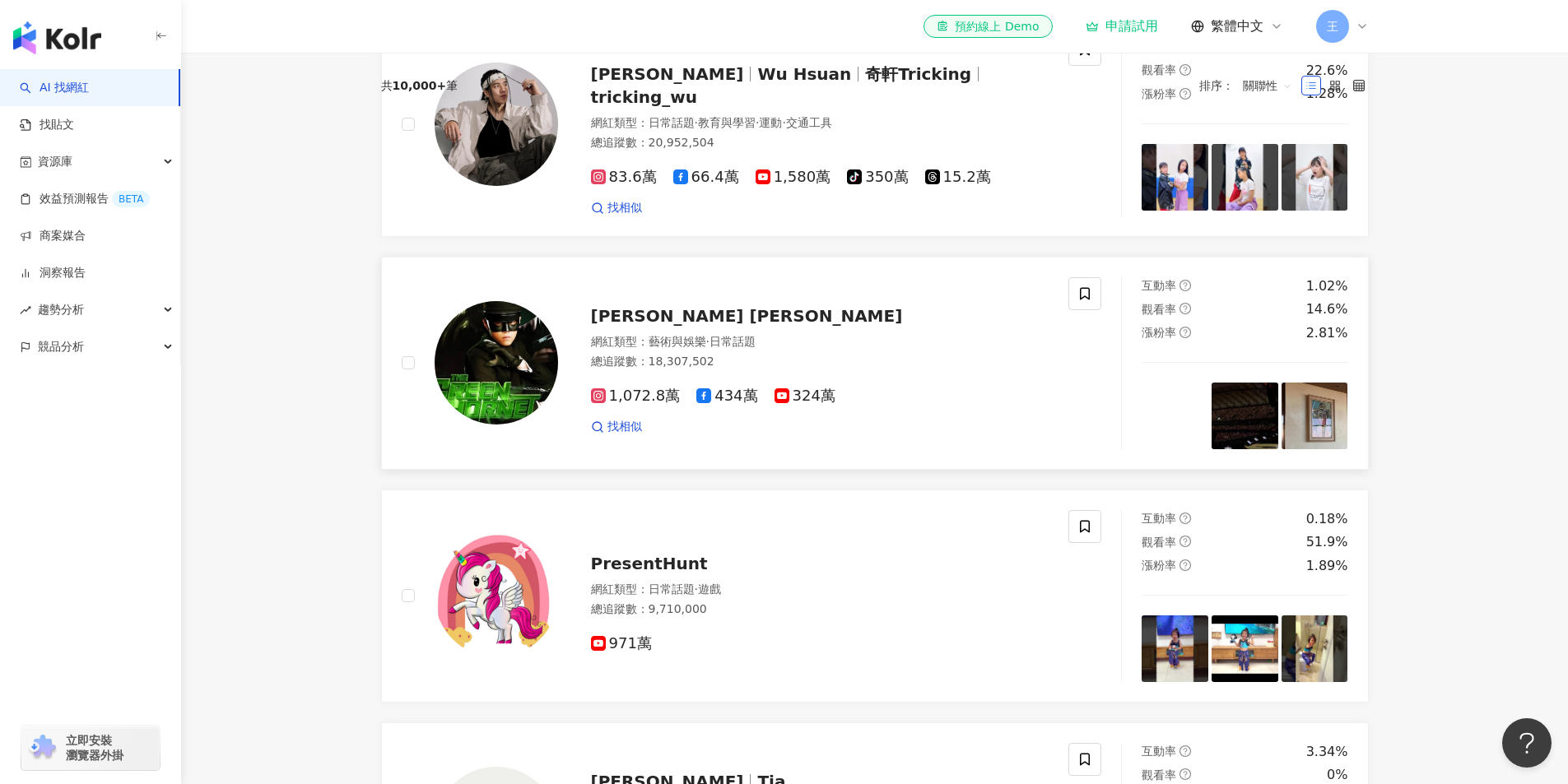
scroll to position [0, 0]
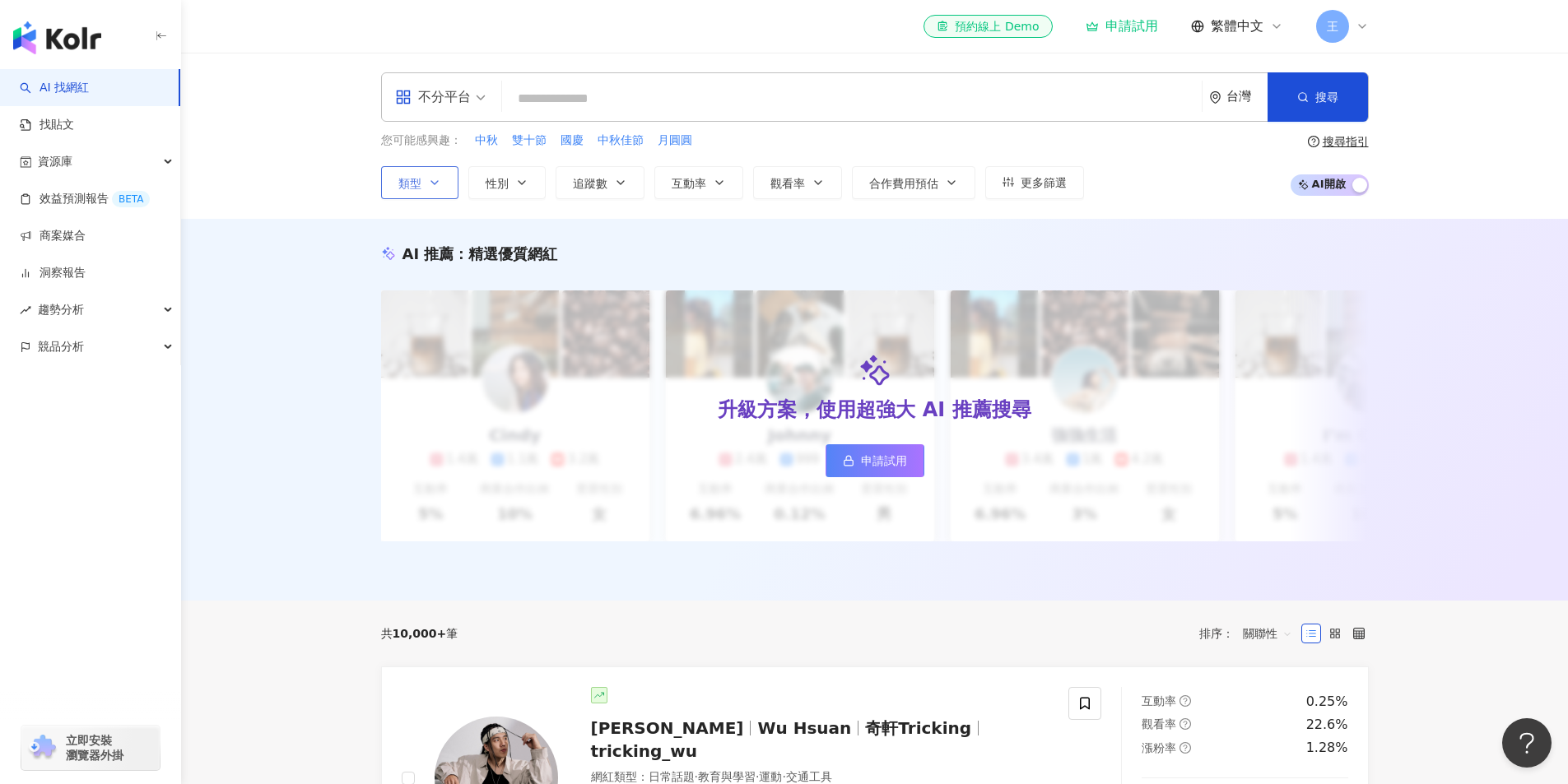
click at [448, 187] on button "類型" at bounding box center [419, 182] width 77 height 32
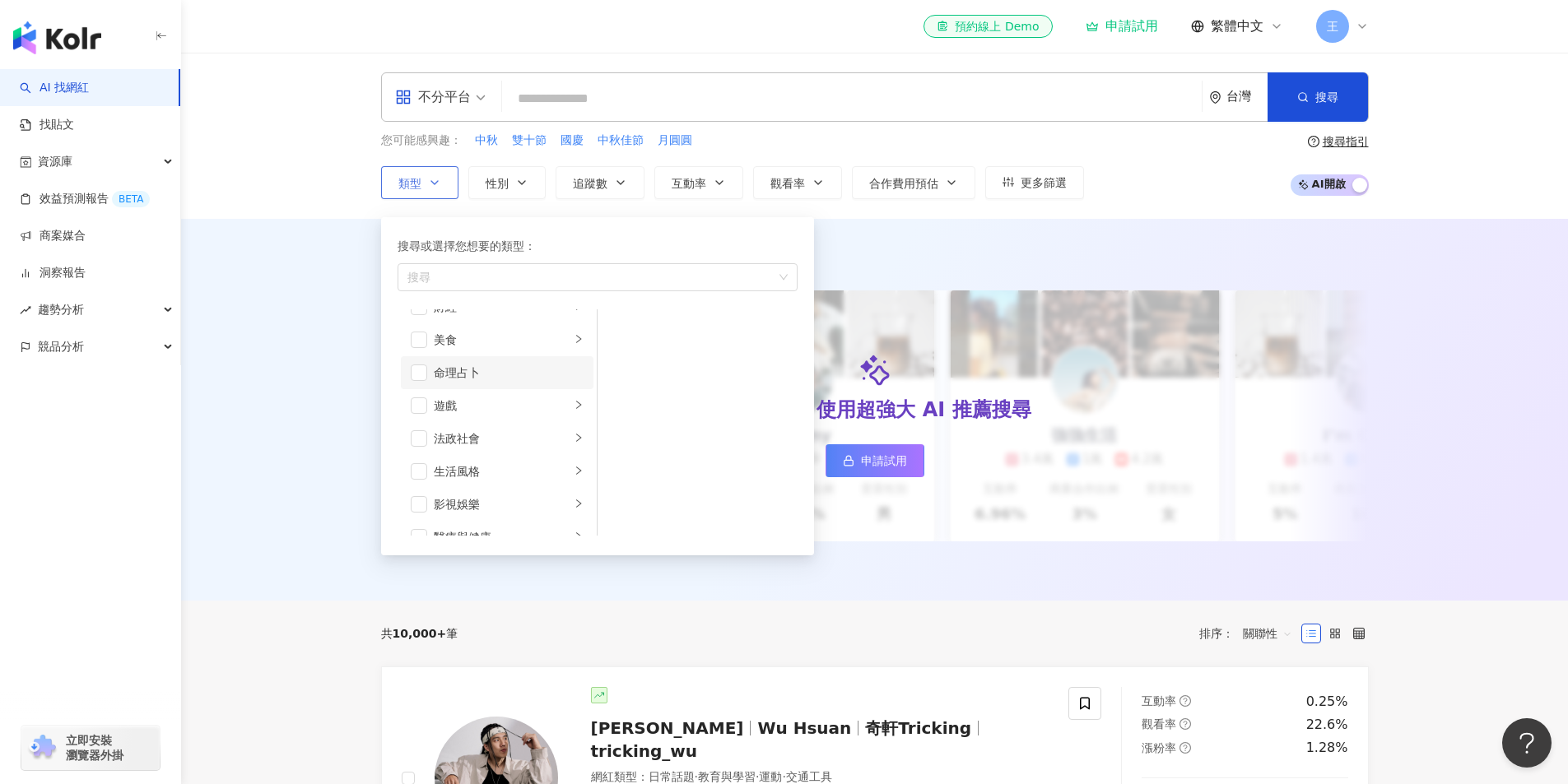
scroll to position [439, 0]
click at [444, 324] on div "醫療與健康" at bounding box center [501, 318] width 136 height 19
click at [622, 400] on span "button" at bounding box center [619, 395] width 17 height 17
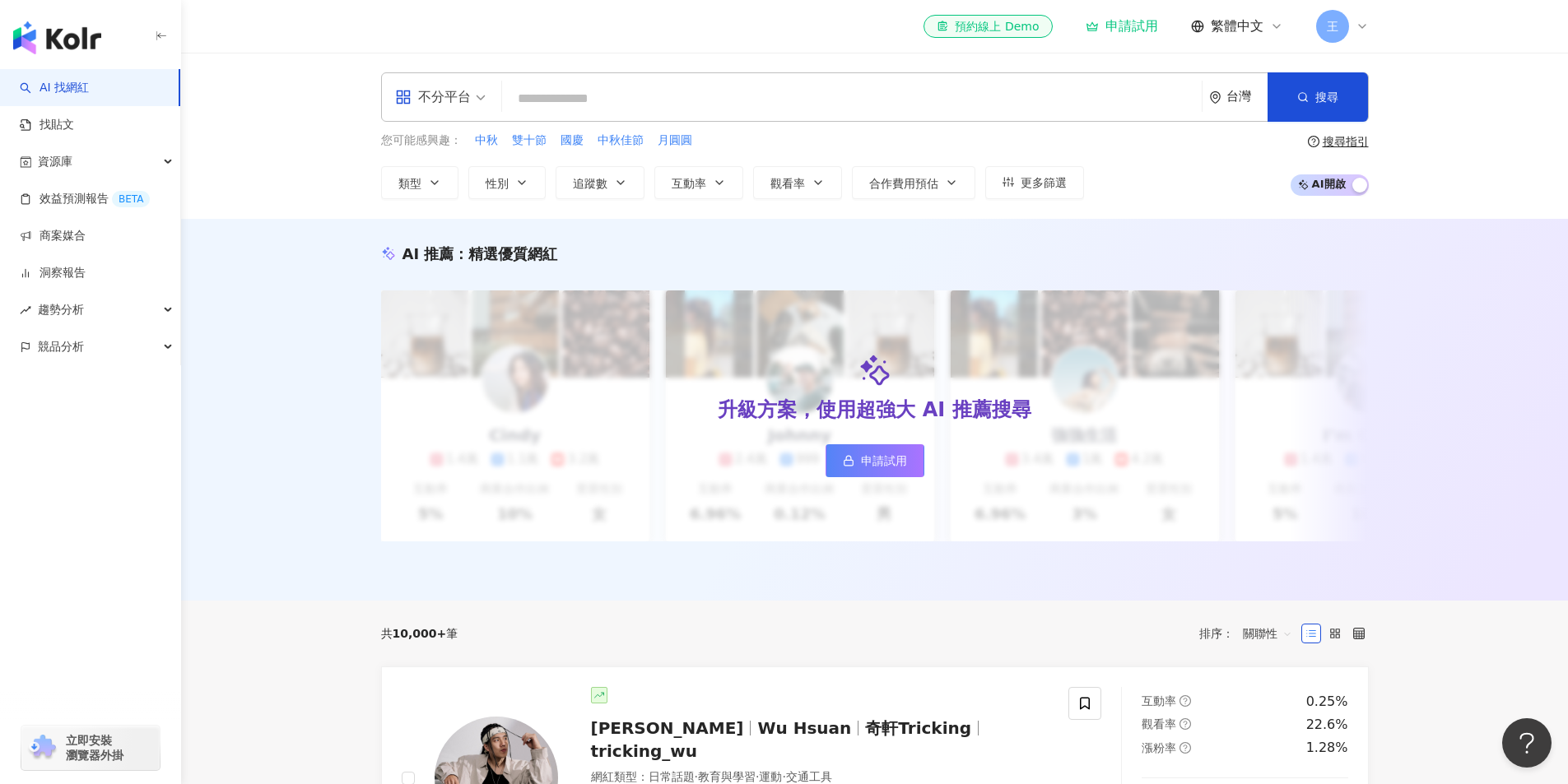
click at [296, 443] on div "AI 推薦 ： 精選優質網紅 升級方案，使用超強大 AI 推薦搜尋 申請試用 Cindy 1.4萬 1.1萬 3.2萬 互動率 5% 商業合作比例 10% 受…" at bounding box center [874, 410] width 1386 height 382
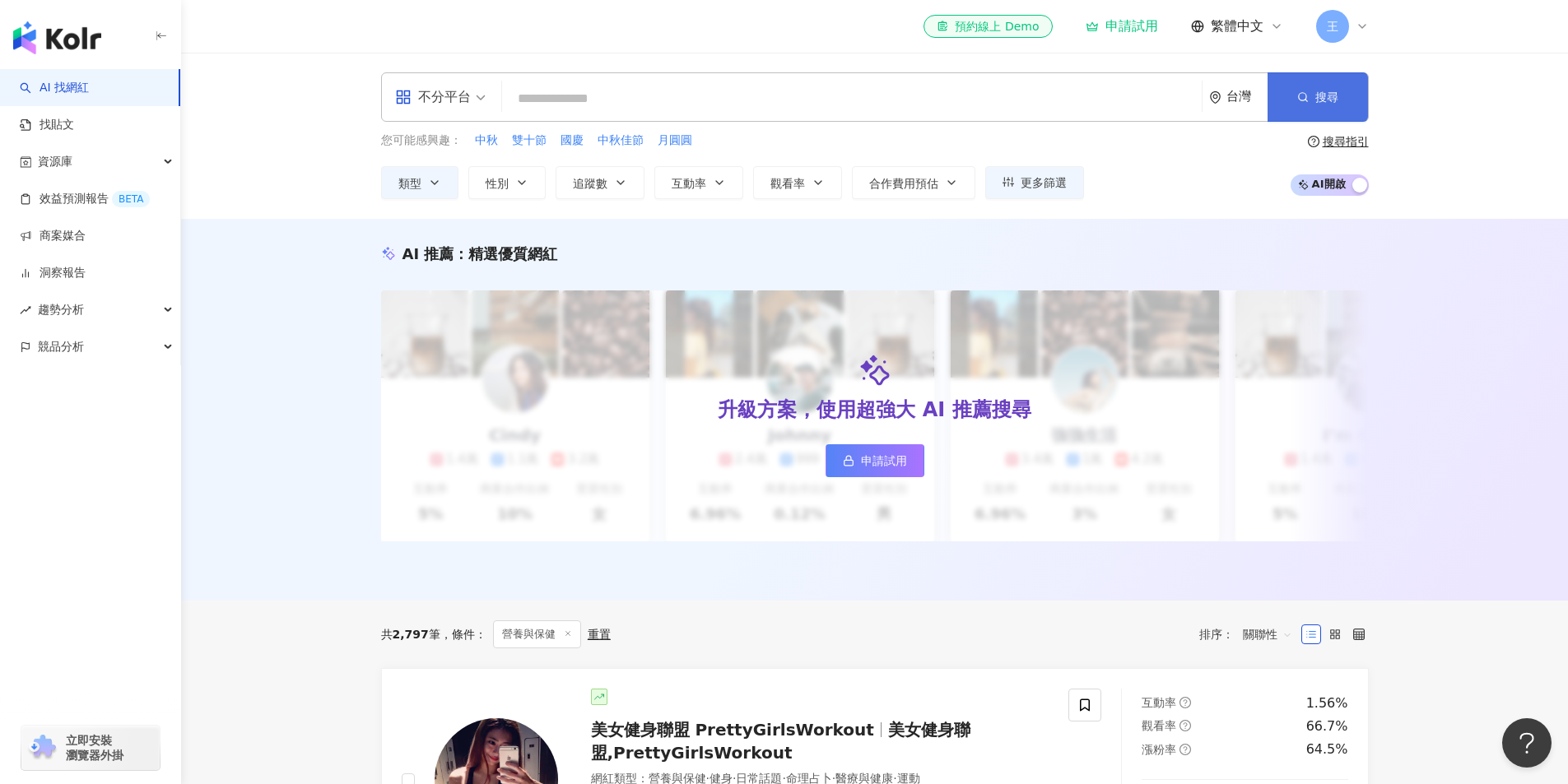
click at [1299, 96] on icon "button" at bounding box center [1303, 96] width 11 height 11
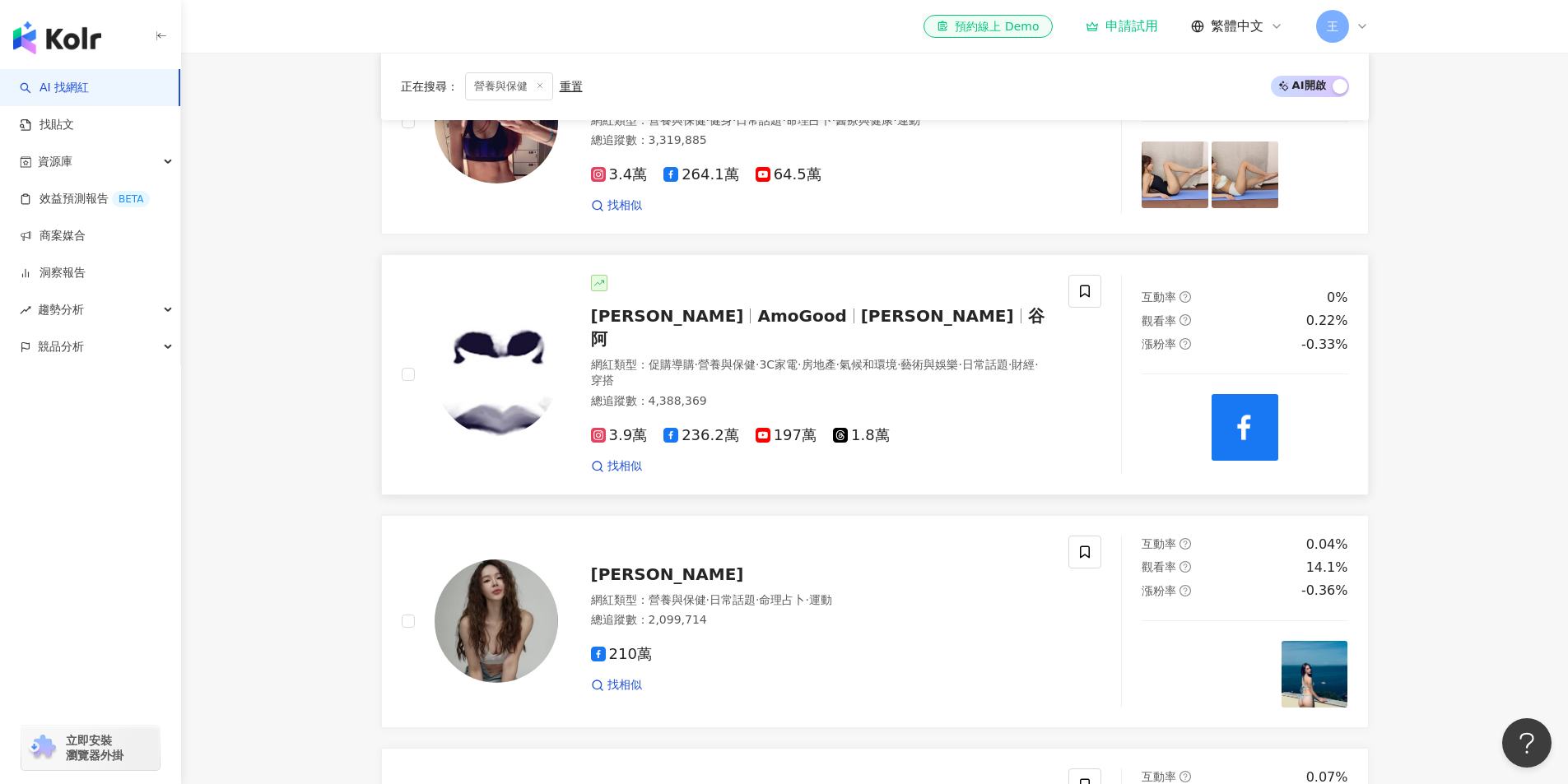
scroll to position [220, 0]
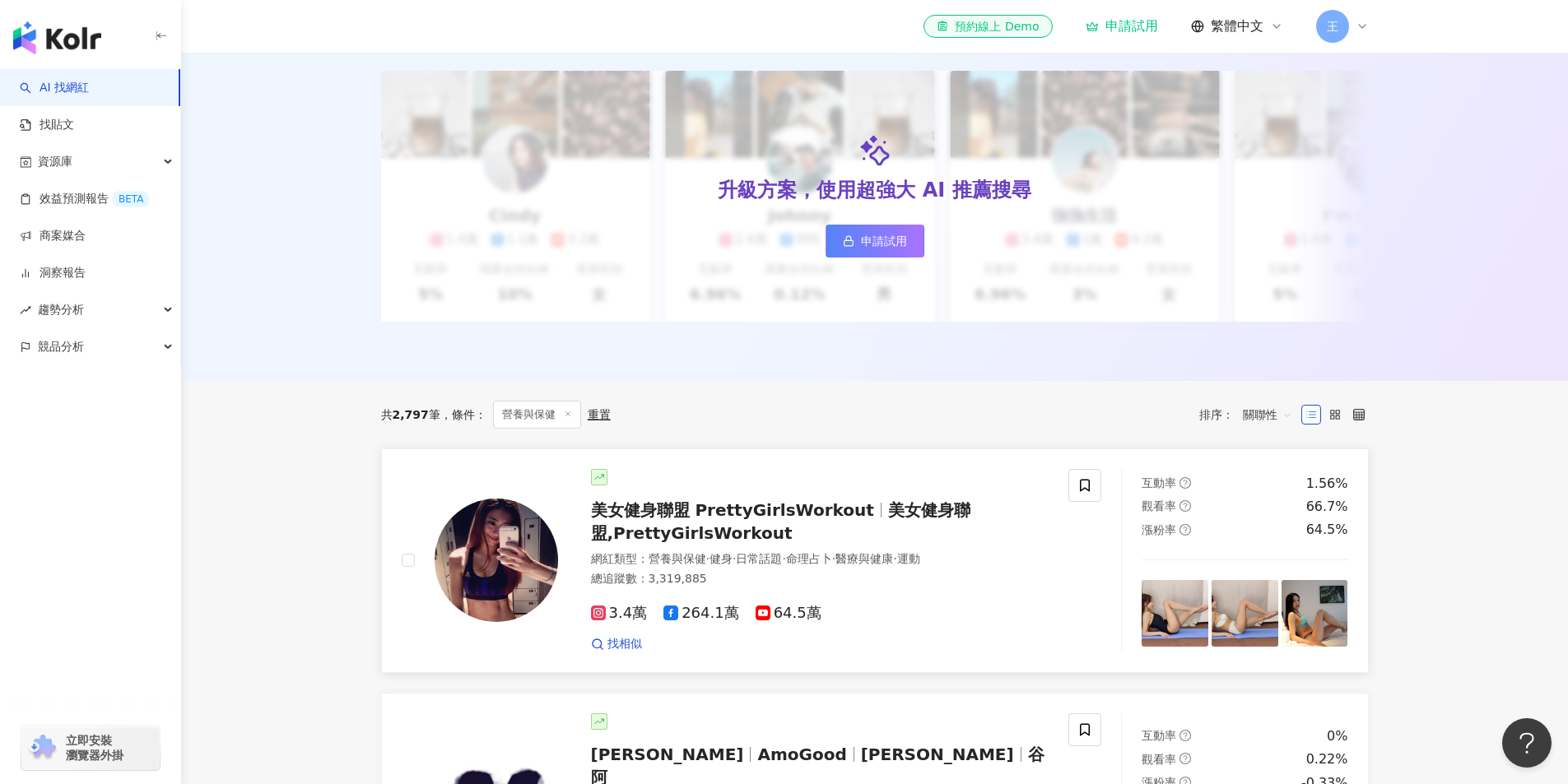
drag, startPoint x: 868, startPoint y: 526, endPoint x: 824, endPoint y: 523, distance: 44.1
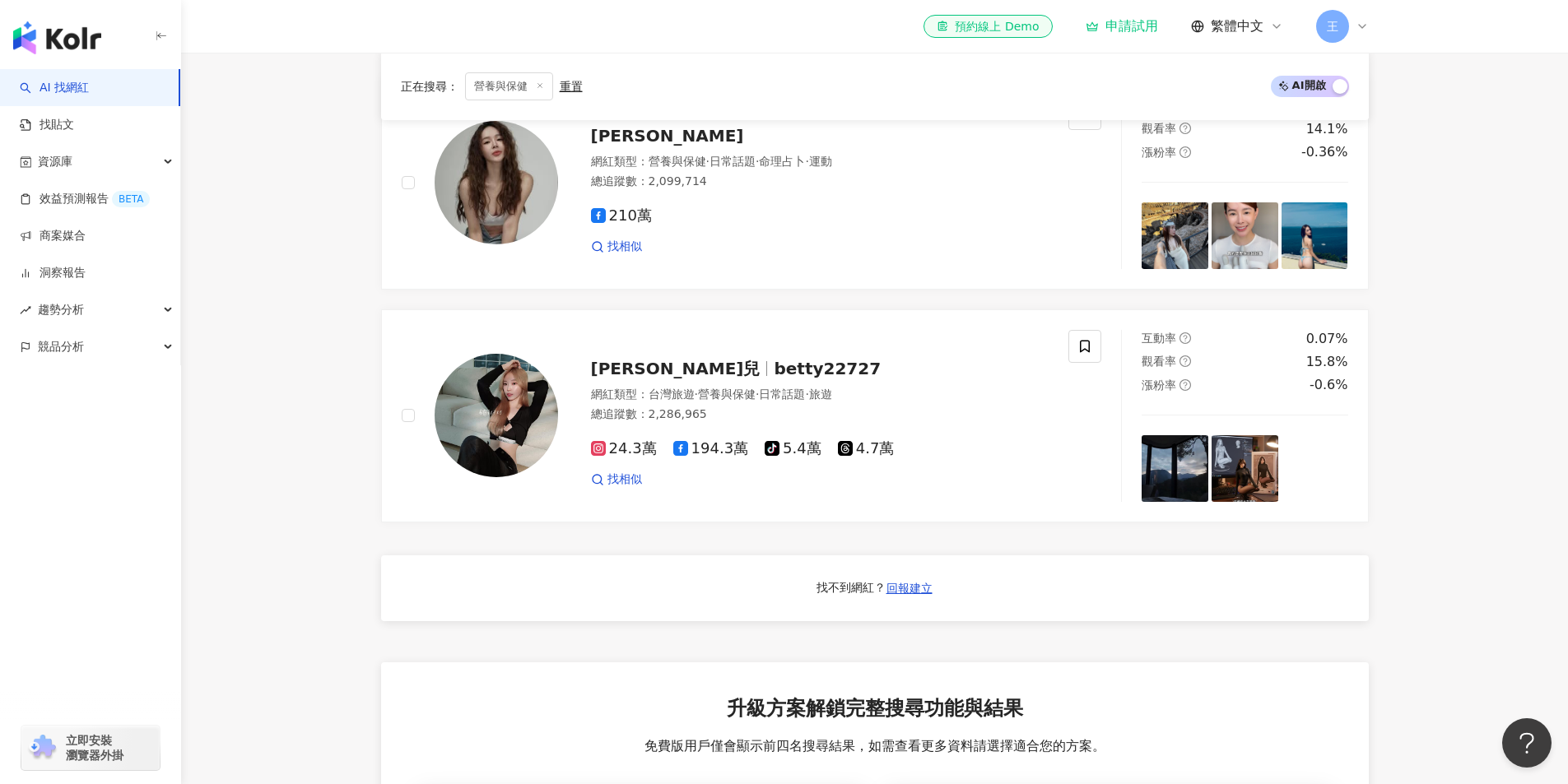
scroll to position [1553, 0]
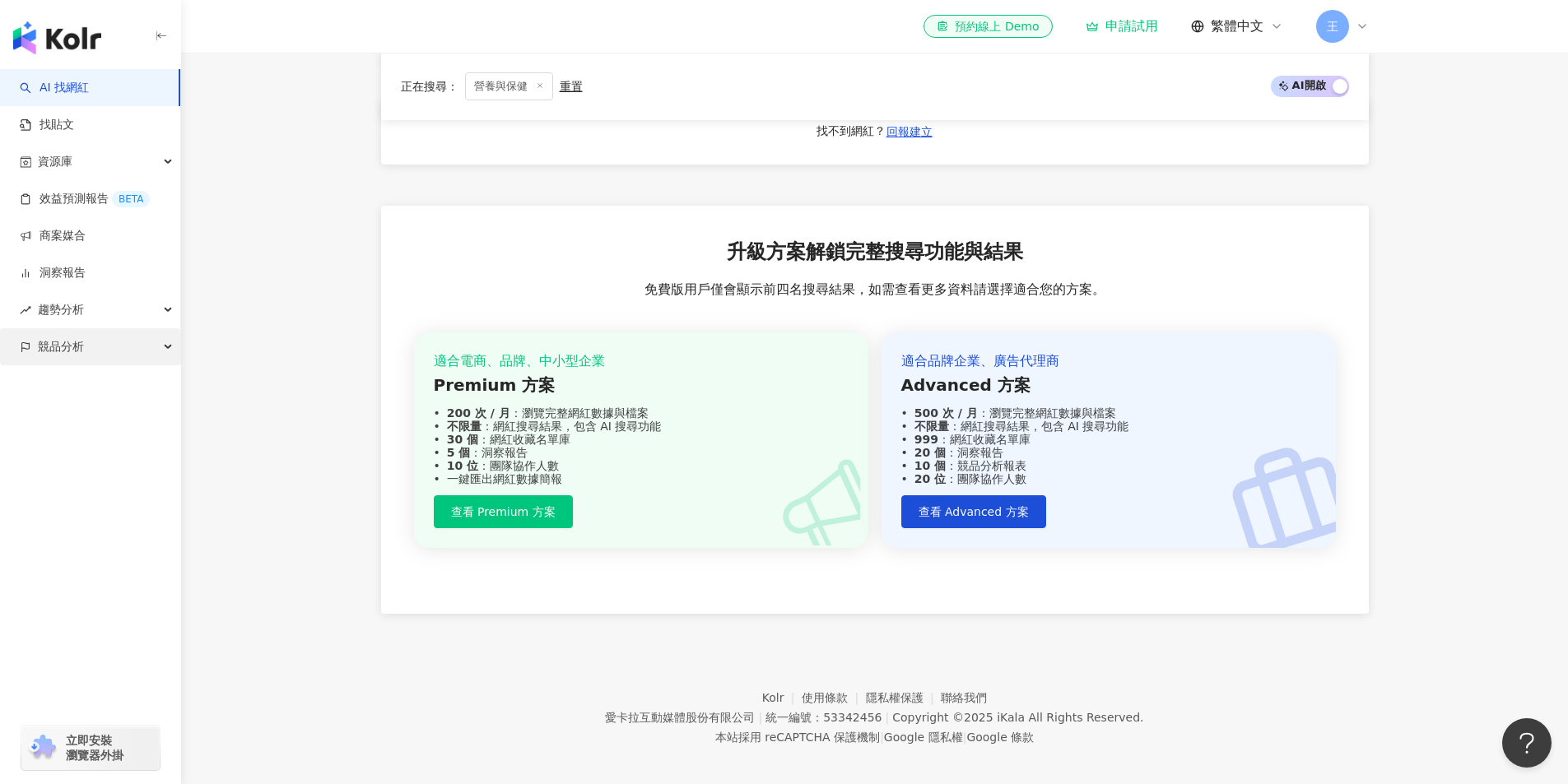
click at [120, 342] on div "競品分析" at bounding box center [90, 347] width 180 height 37
click at [148, 315] on div "趨勢分析" at bounding box center [90, 310] width 180 height 37
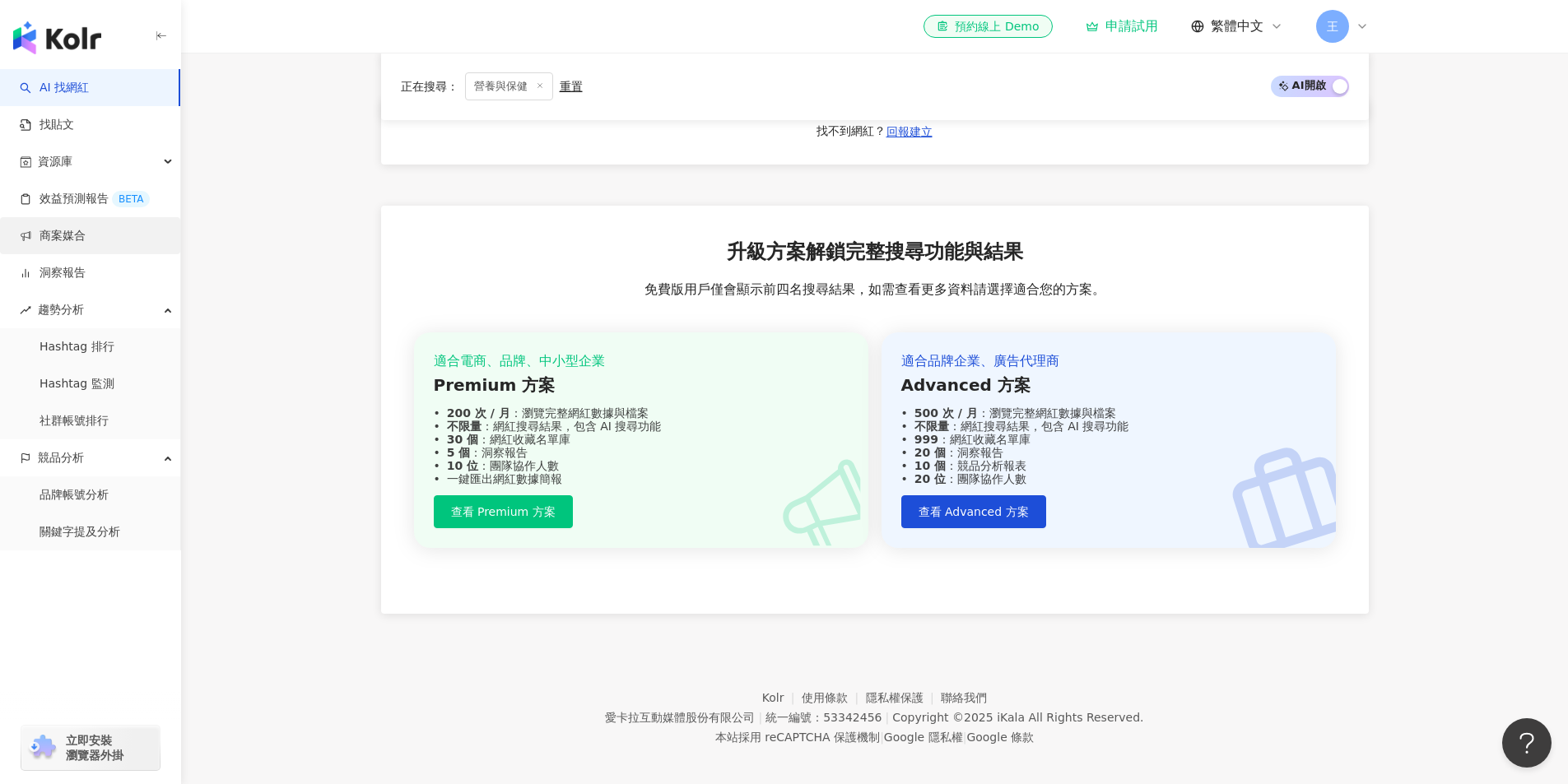
click at [85, 244] on link "商案媒合" at bounding box center [52, 237] width 66 height 17
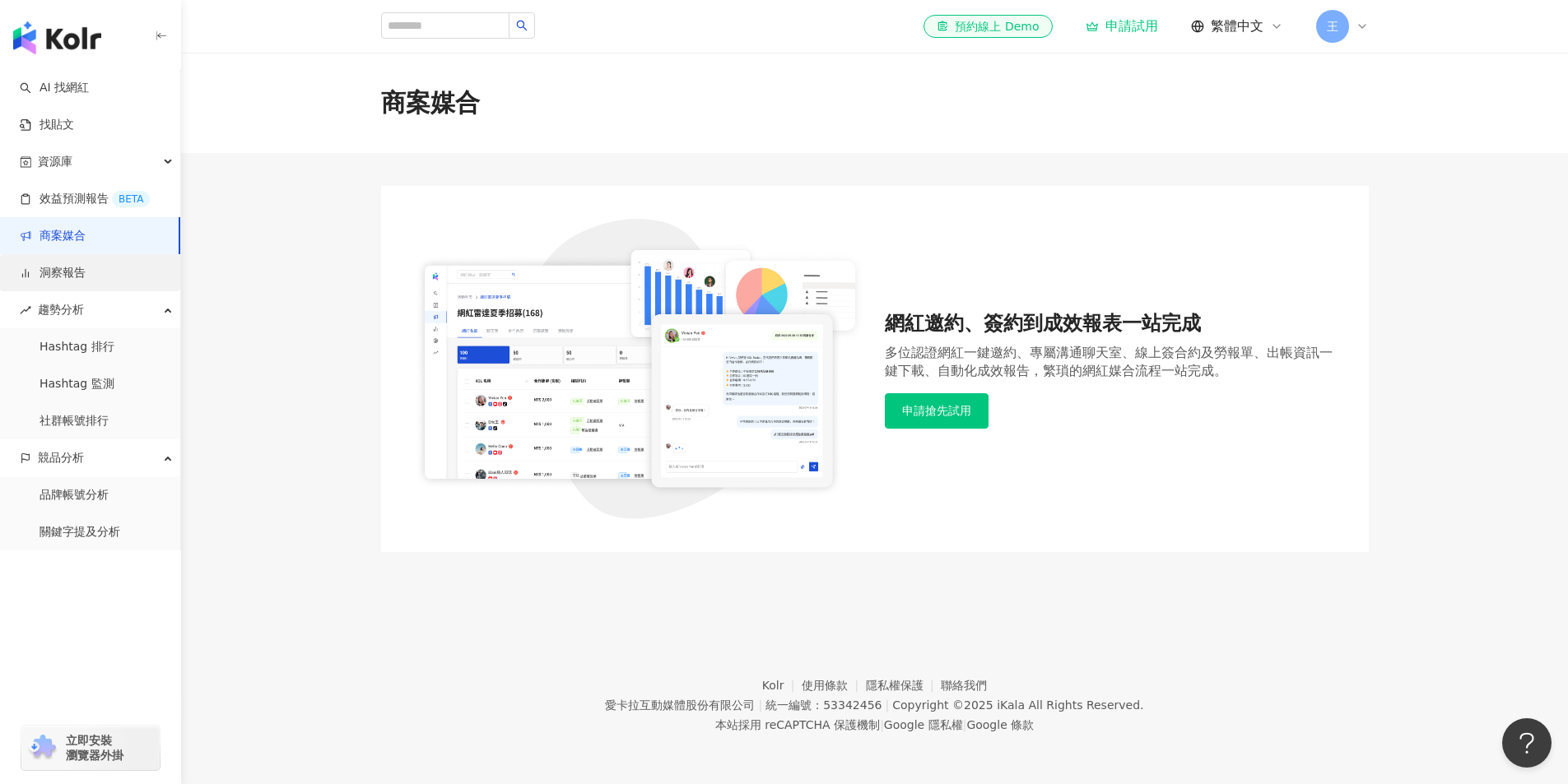
click at [85, 273] on link "洞察報告" at bounding box center [52, 274] width 66 height 17
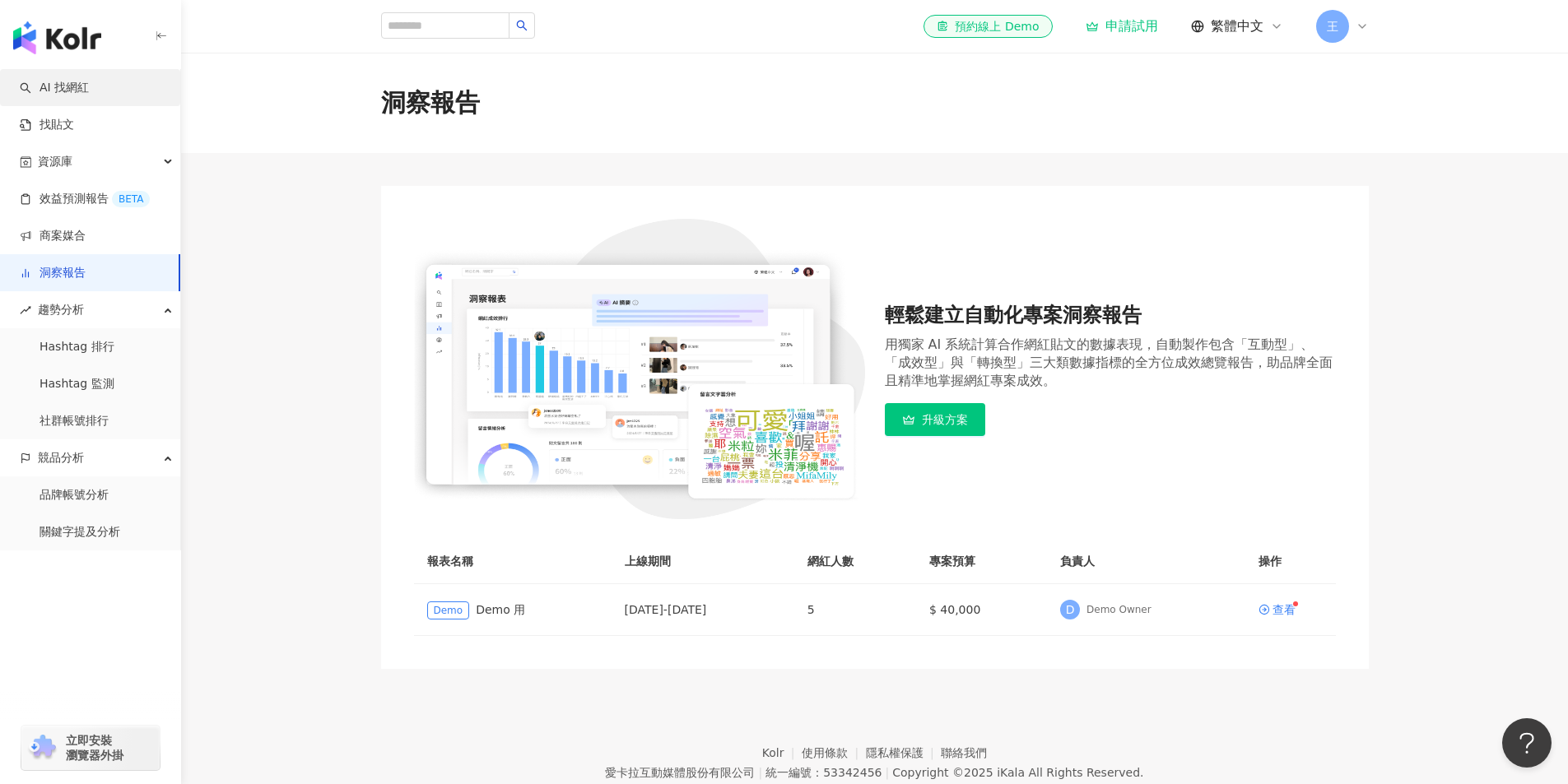
click at [78, 83] on link "AI 找網紅" at bounding box center [54, 88] width 70 height 17
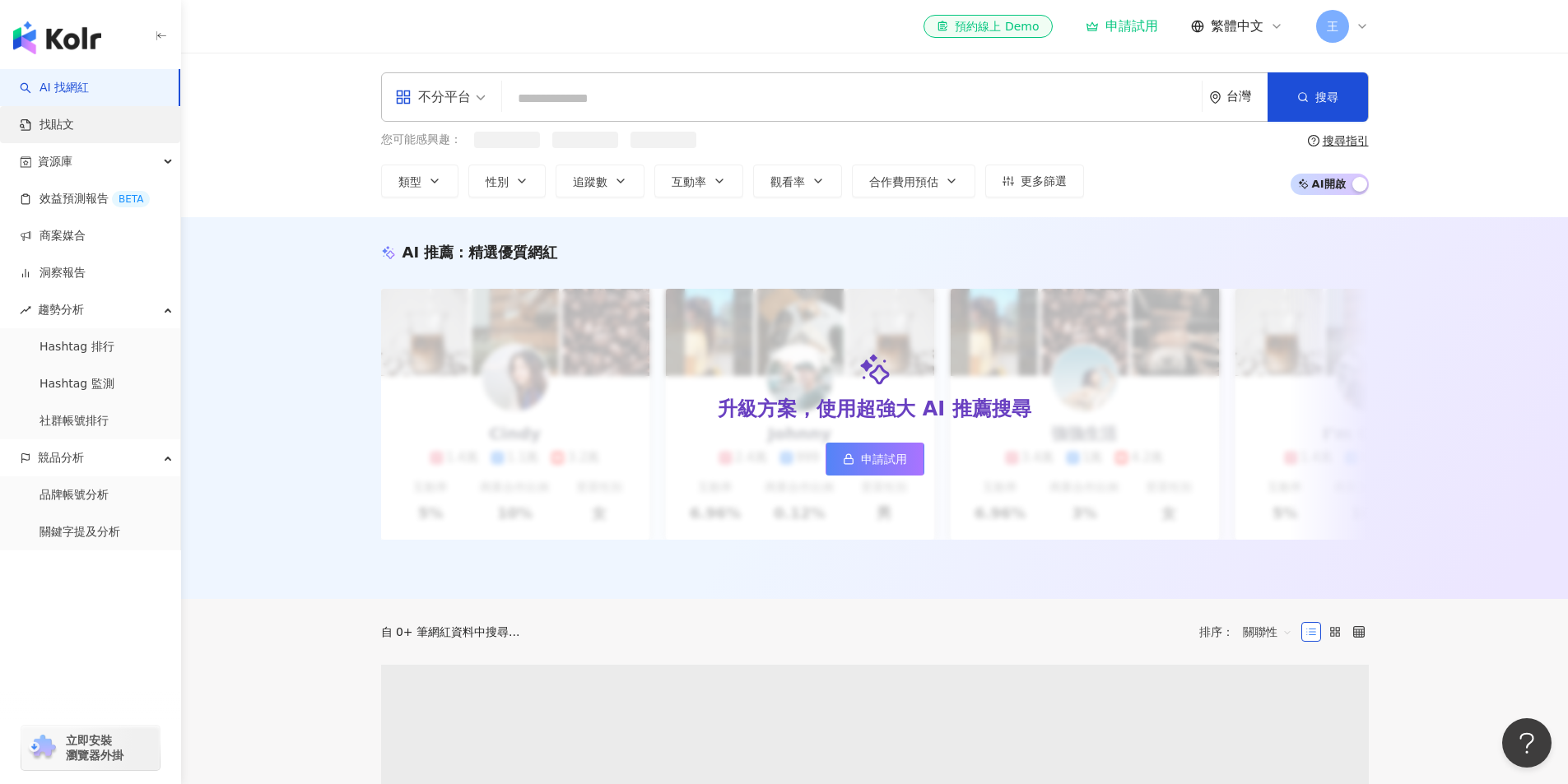
click at [74, 120] on link "找貼文" at bounding box center [46, 125] width 55 height 17
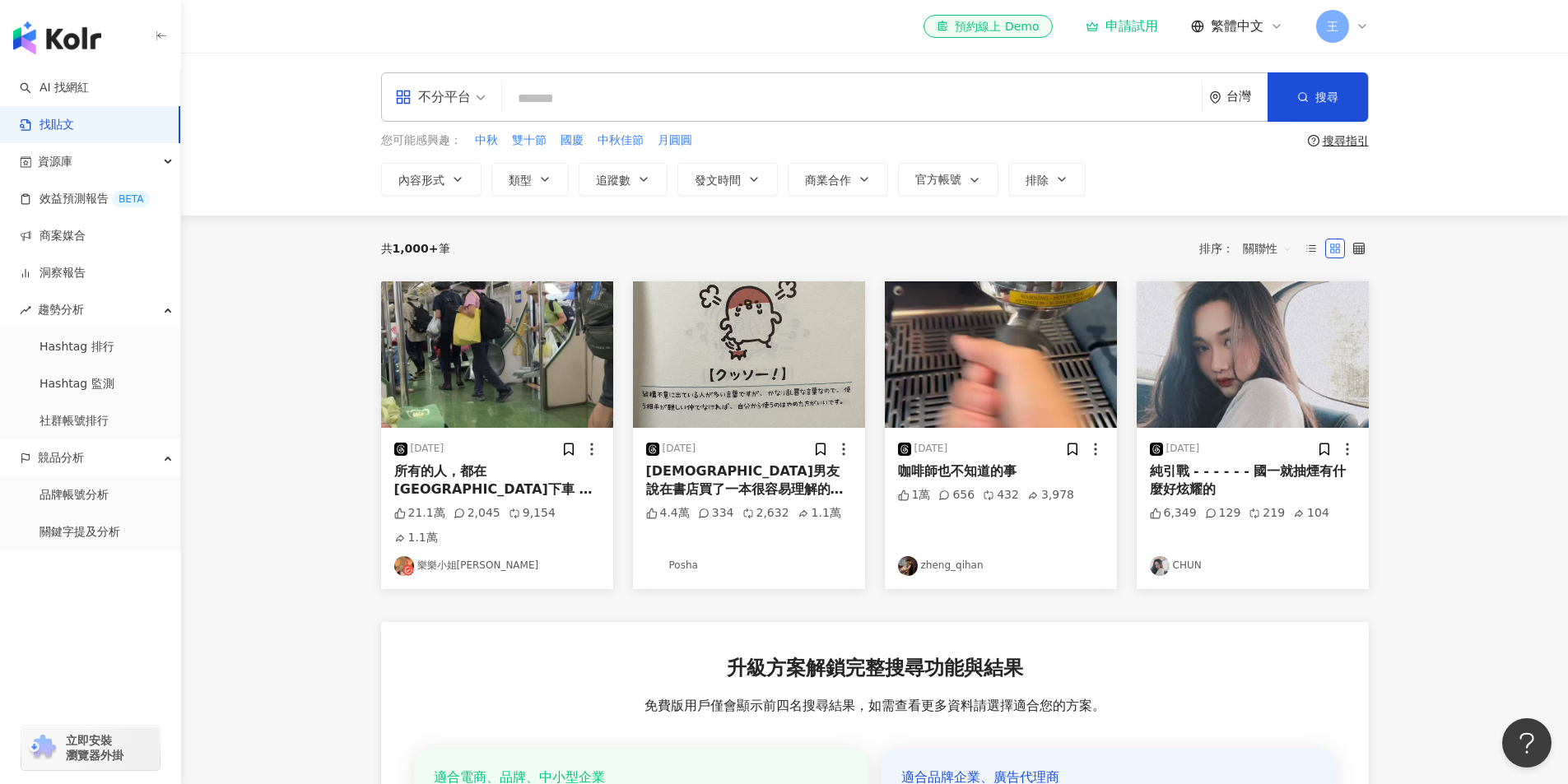
scroll to position [439, 0]
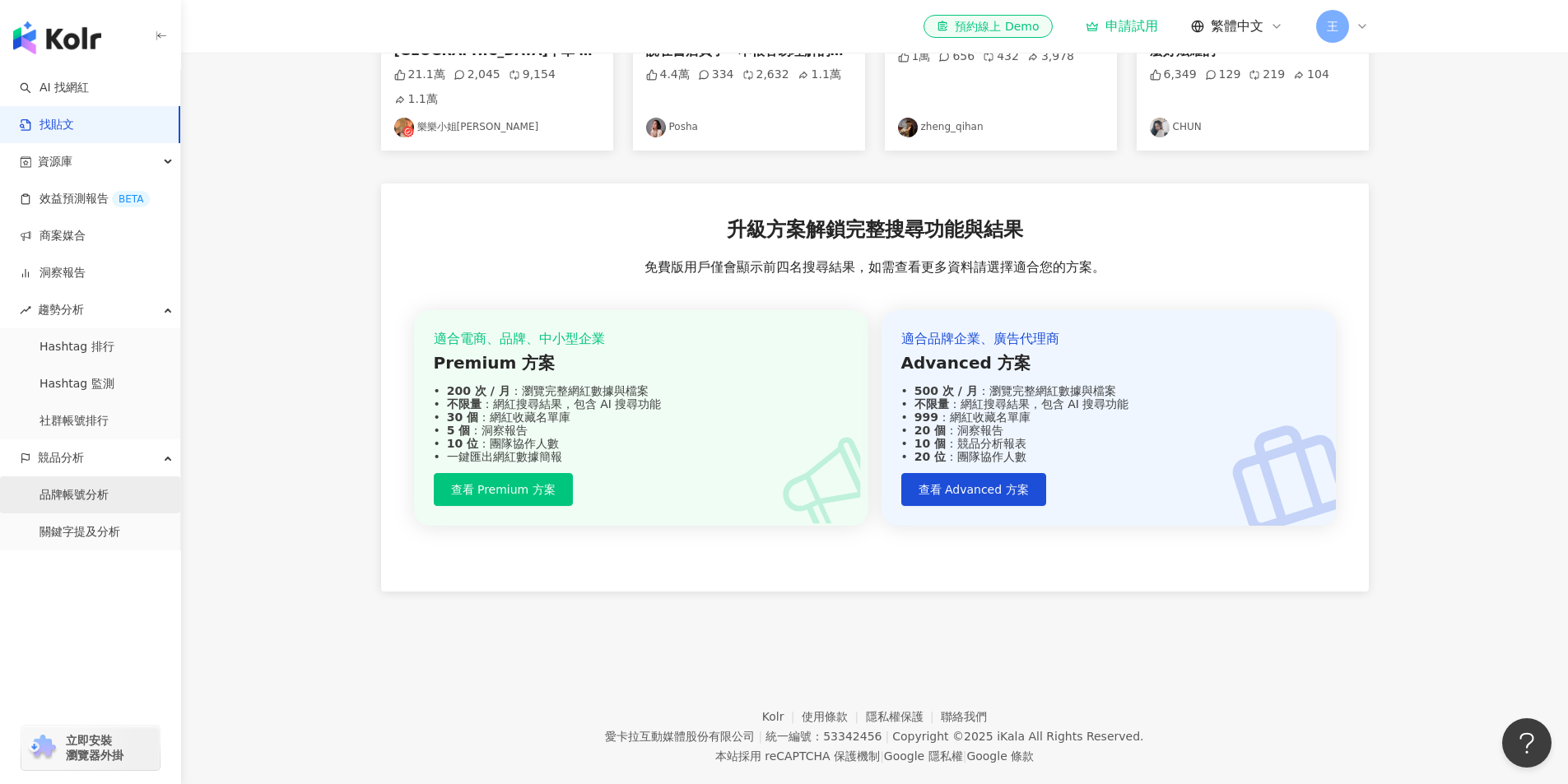
click at [109, 504] on link "品牌帳號分析" at bounding box center [74, 495] width 70 height 17
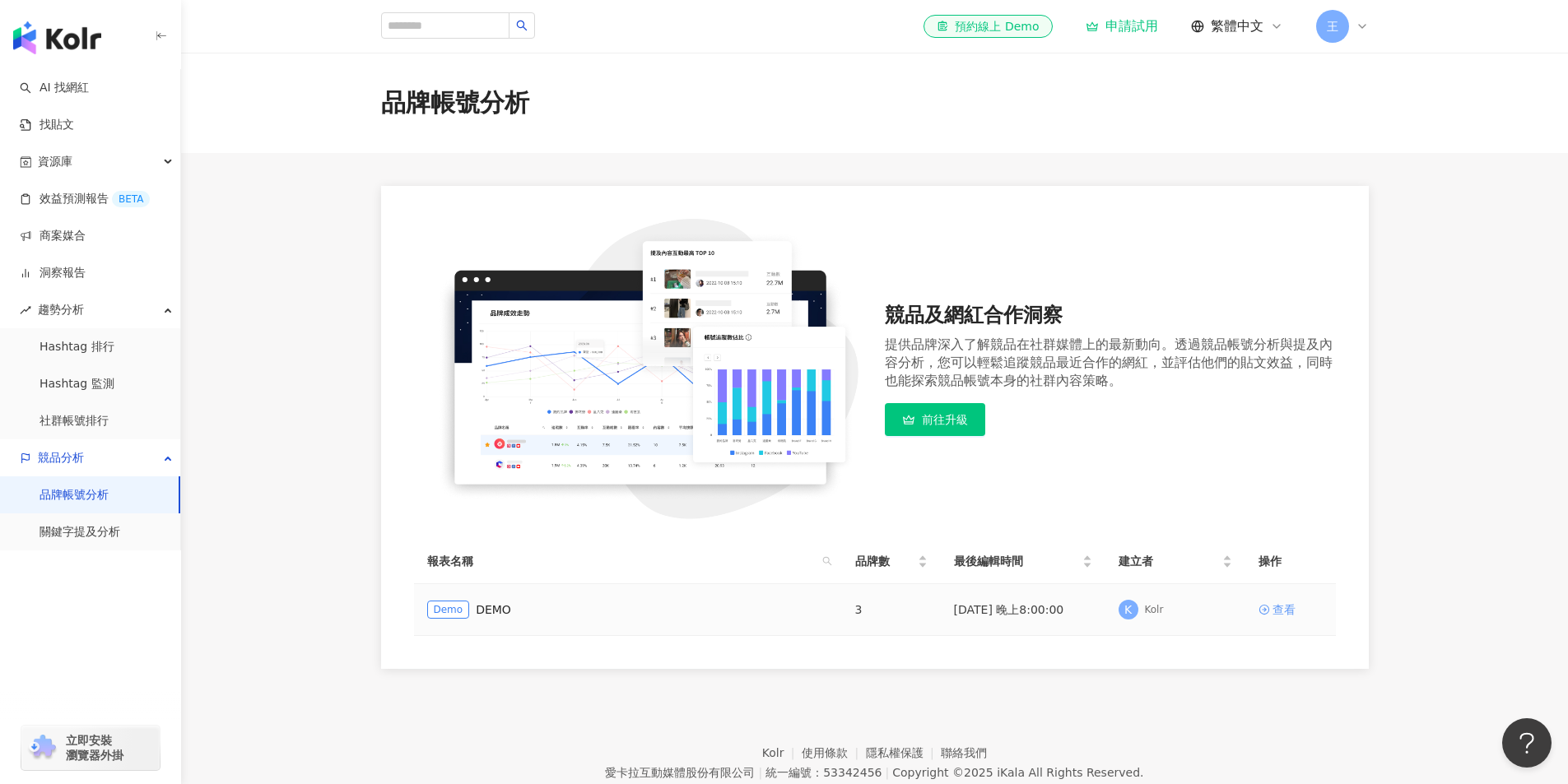
click at [1280, 604] on div "查看" at bounding box center [1283, 610] width 23 height 19
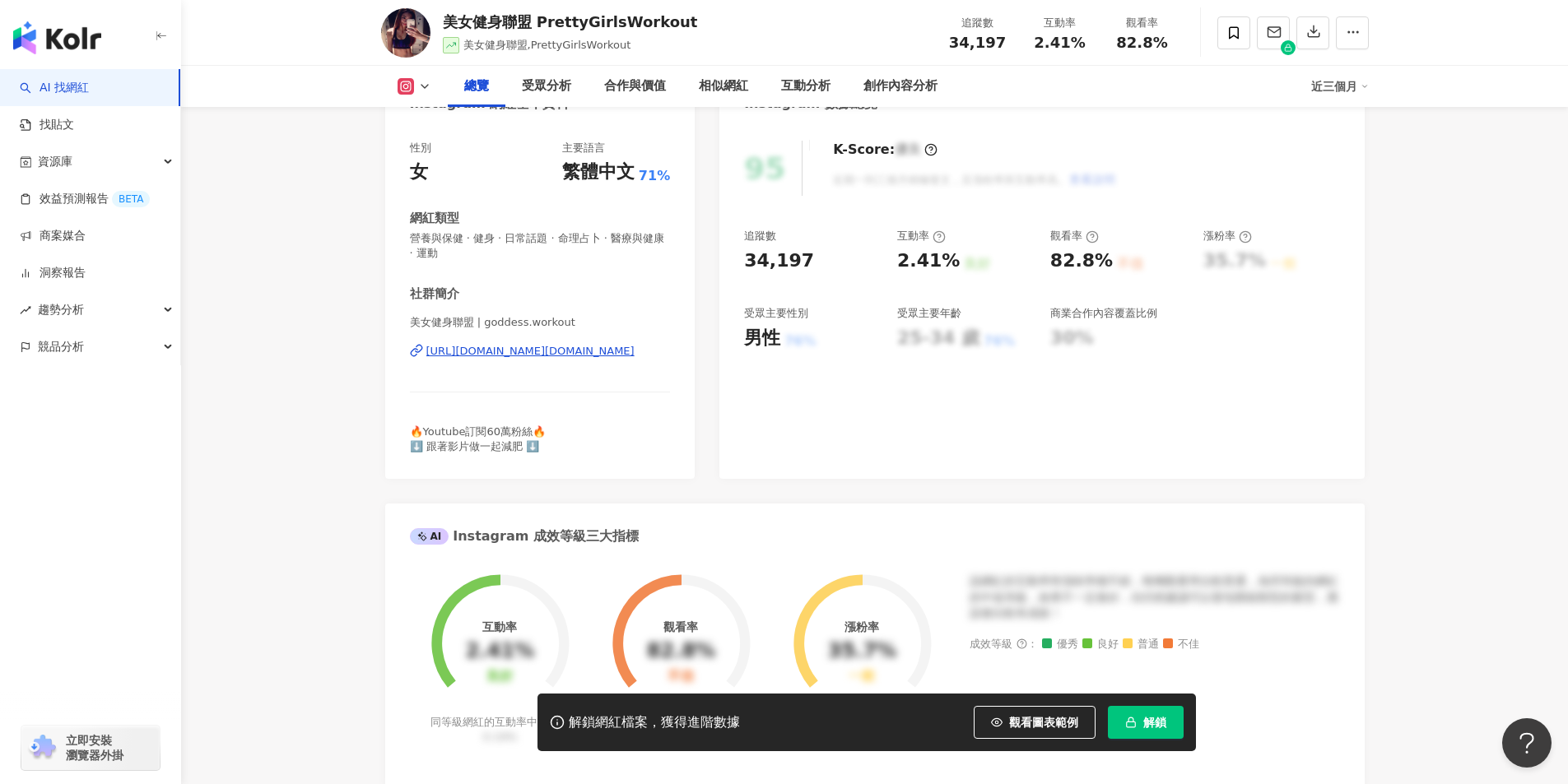
scroll to position [220, 0]
